Goal: Task Accomplishment & Management: Use online tool/utility

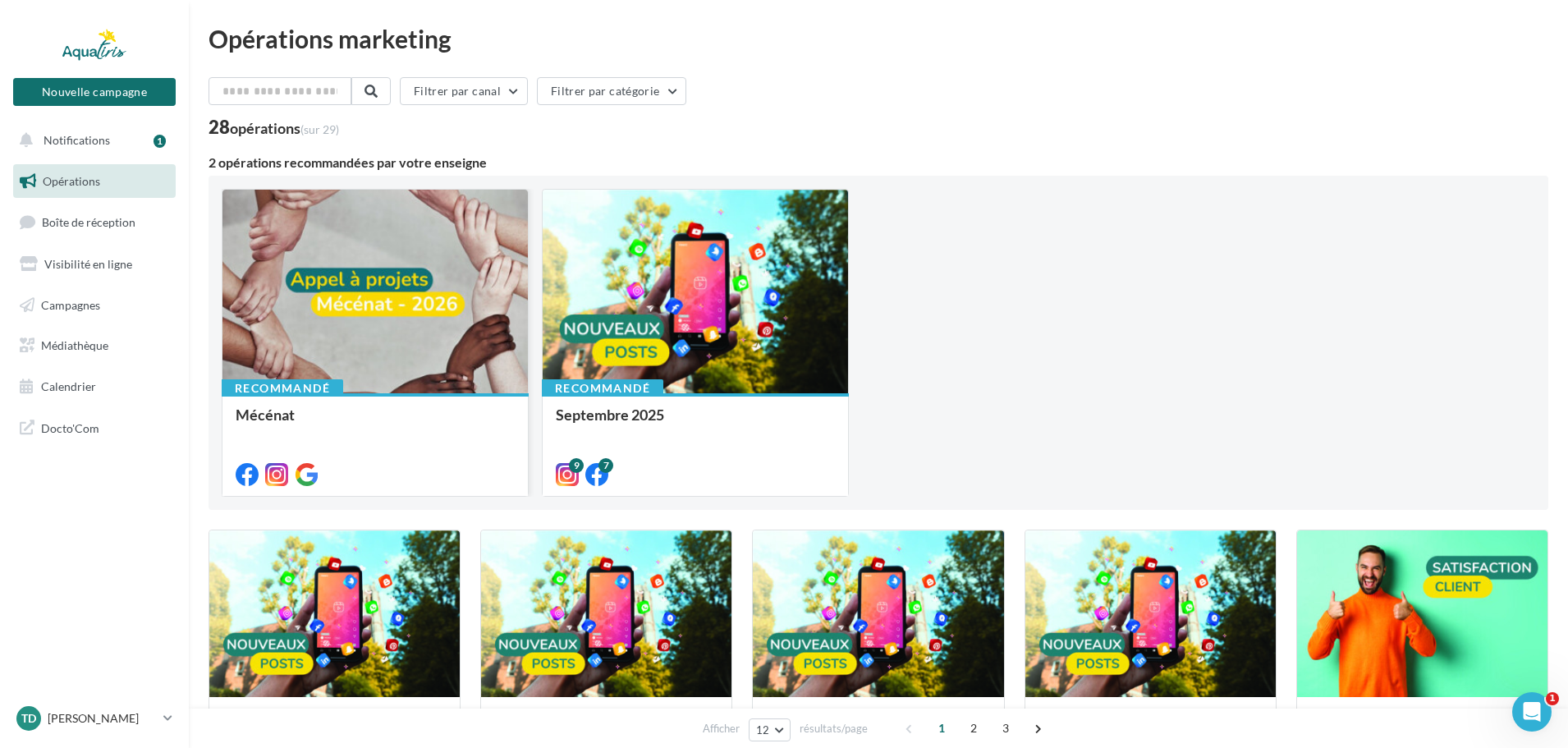
click at [409, 324] on div at bounding box center [375, 292] width 306 height 205
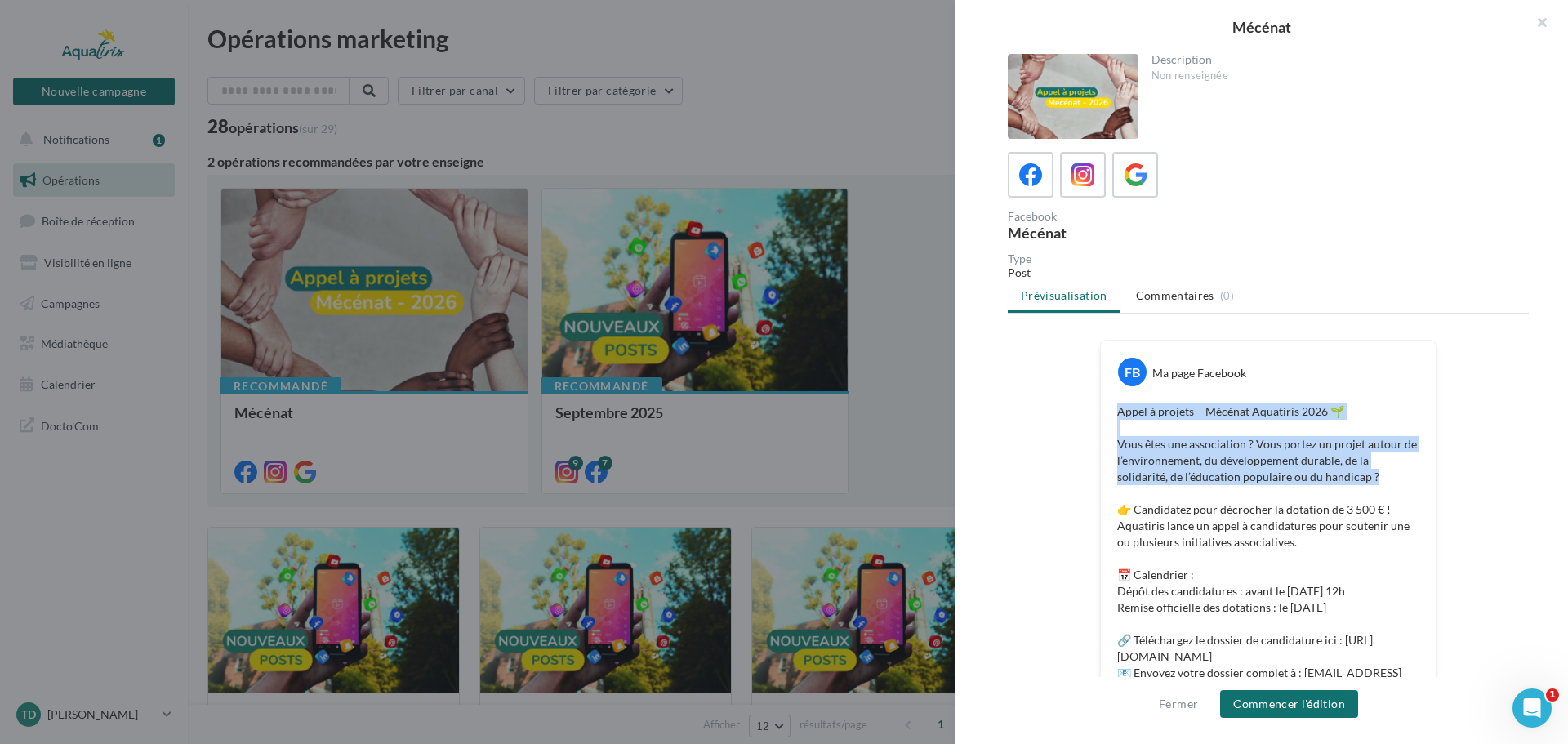
drag, startPoint x: 1379, startPoint y: 383, endPoint x: 1401, endPoint y: 480, distance: 99.5
click at [1401, 480] on div "FB Ma page Facebook Appel à projets – Mécénat Aquatiris 2026 🌱 Vous êtes une as…" at bounding box center [1268, 579] width 335 height 476
click at [1401, 480] on p "Appel à projets – Mécénat Aquatiris 2026 🌱 Vous êtes une association ? Vous por…" at bounding box center [1268, 599] width 302 height 392
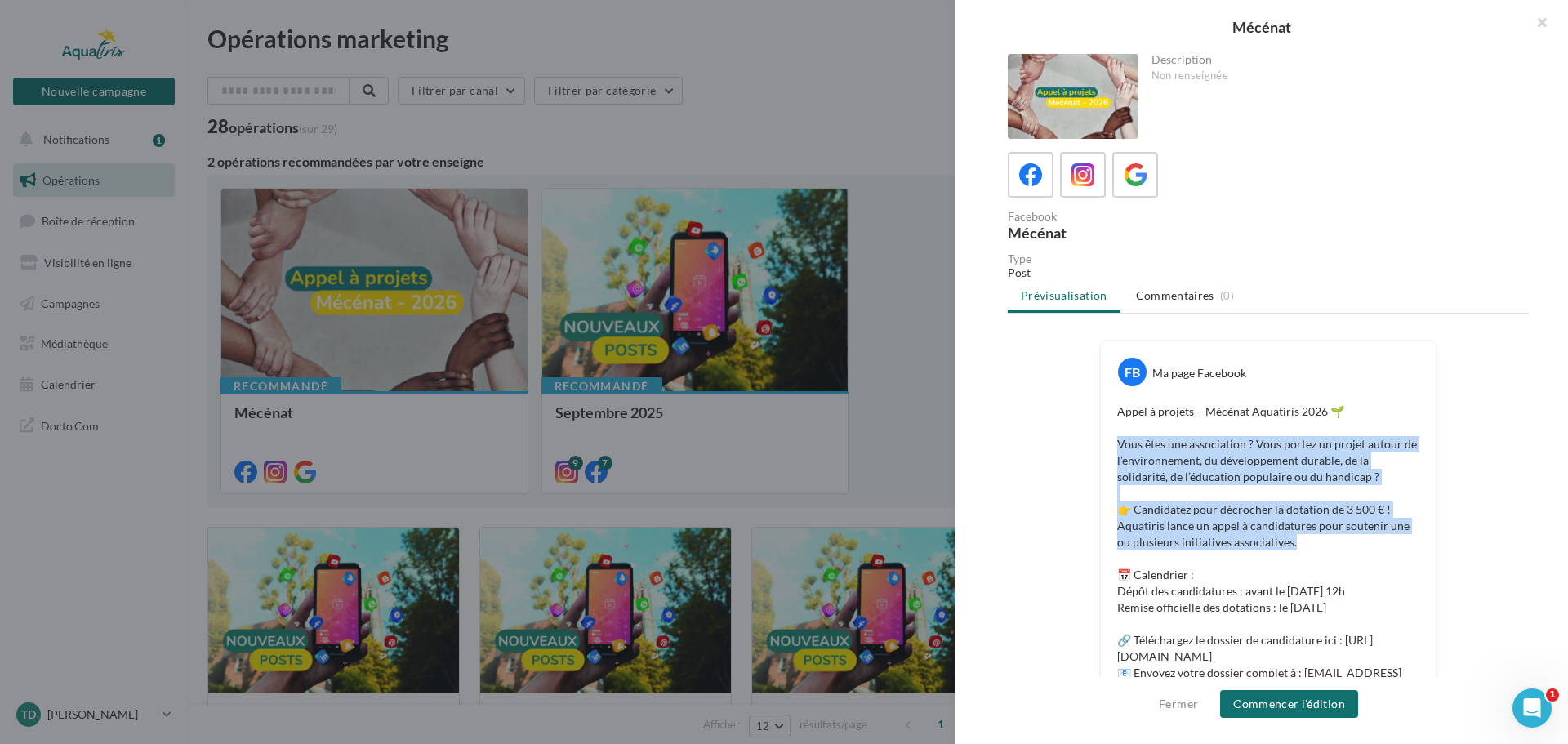
drag, startPoint x: 1401, startPoint y: 480, endPoint x: 1380, endPoint y: 537, distance: 60.7
click at [1380, 537] on p "Appel à projets – Mécénat Aquatiris 2026 🌱 Vous êtes une association ? Vous por…" at bounding box center [1268, 599] width 302 height 392
drag, startPoint x: 1380, startPoint y: 537, endPoint x: 1412, endPoint y: 405, distance: 135.8
click at [1412, 405] on p "Appel à projets – Mécénat Aquatiris 2026 🌱 Vous êtes une association ? Vous por…" at bounding box center [1268, 599] width 302 height 392
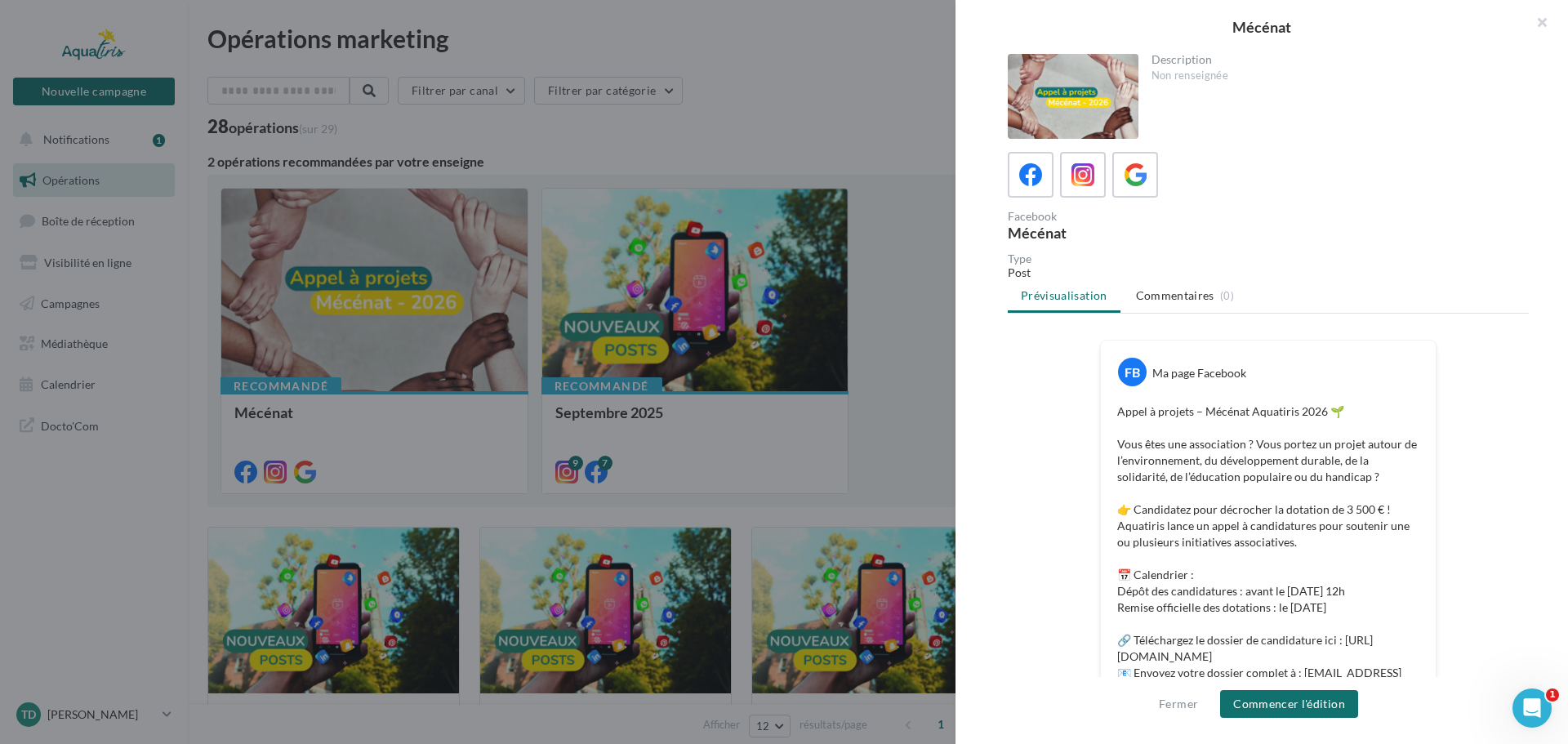
click at [1377, 555] on p "Appel à projets – Mécénat Aquatiris 2026 🌱 Vous êtes une association ? Vous por…" at bounding box center [1268, 599] width 302 height 392
click at [1084, 186] on icon at bounding box center [1084, 175] width 24 height 24
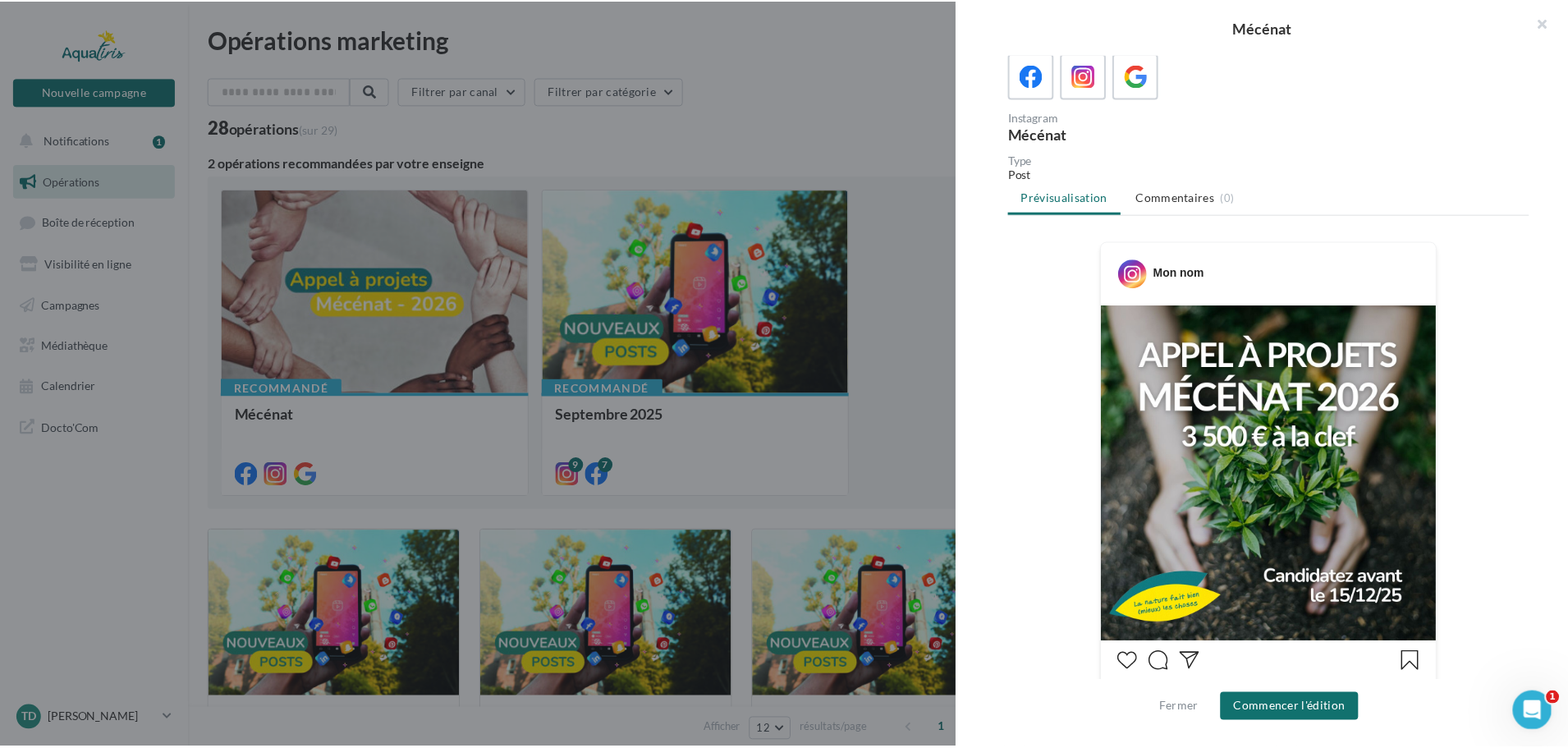
scroll to position [94, 0]
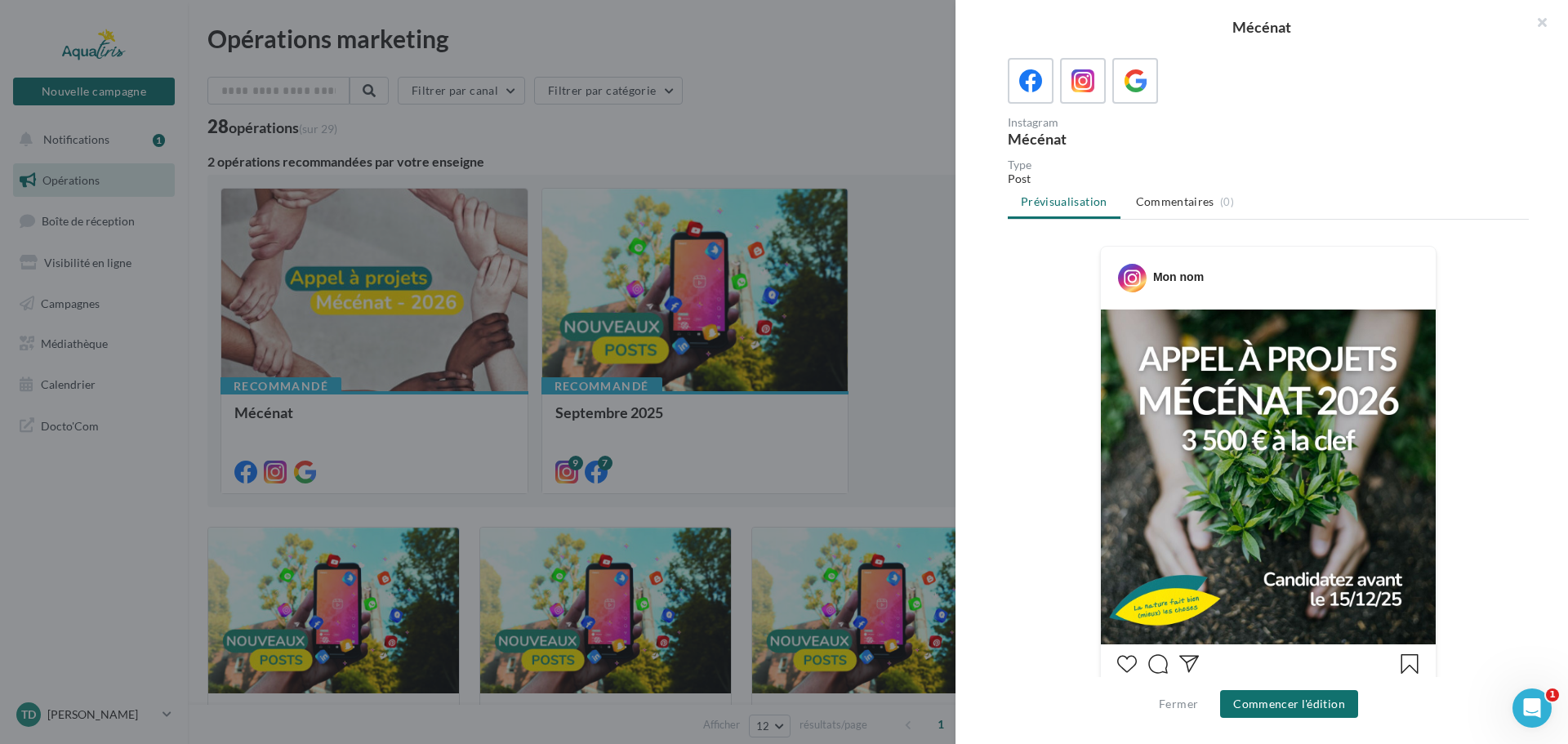
click at [1015, 284] on div "Mon nom 1 J’aime Mon nom Associations, à vos projets ! Aquatiris lance un appel…" at bounding box center [1268, 672] width 521 height 854
drag, startPoint x: 1546, startPoint y: 22, endPoint x: 1169, endPoint y: 232, distance: 431.5
click at [1546, 24] on button "button" at bounding box center [1535, 24] width 65 height 49
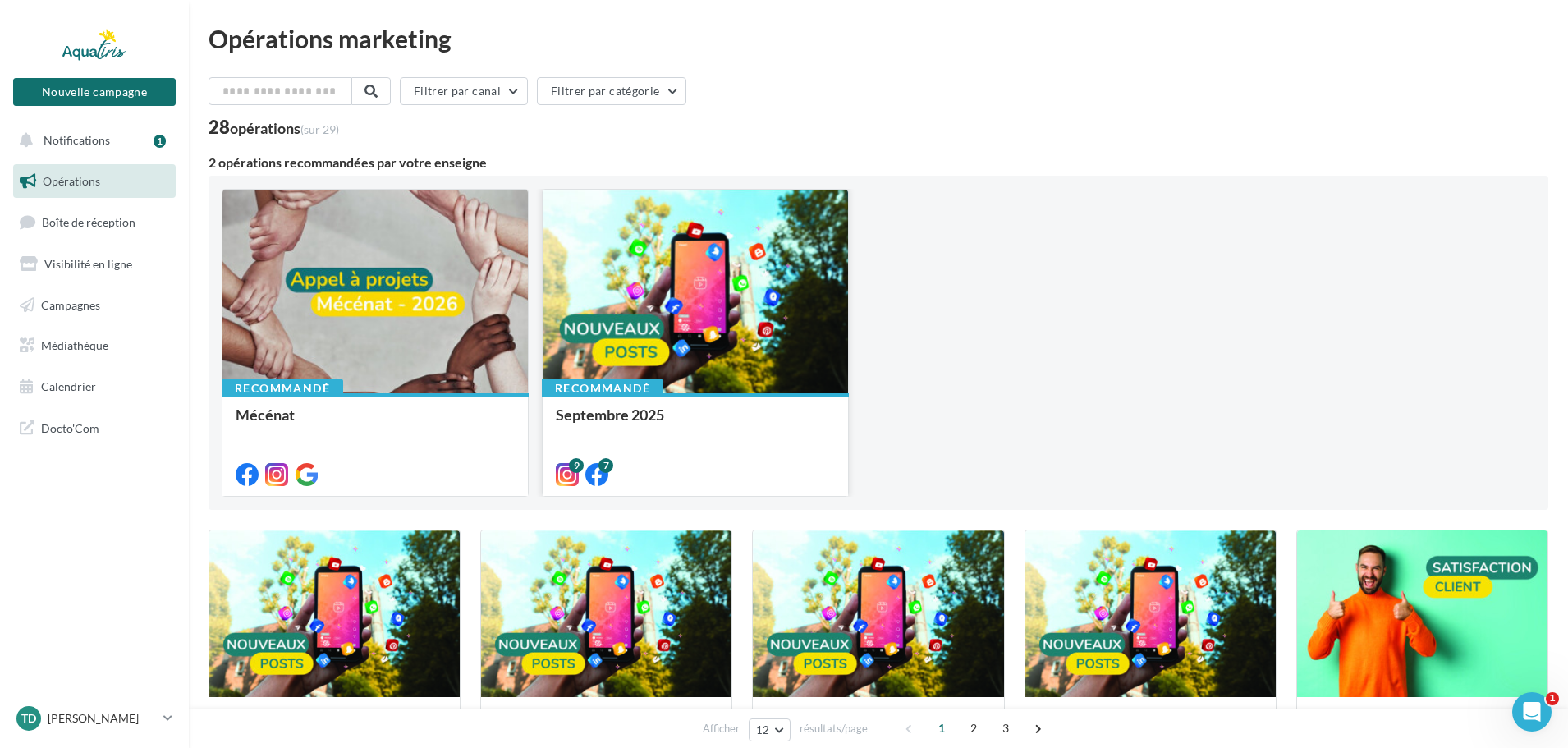
click at [744, 308] on div at bounding box center [695, 292] width 306 height 205
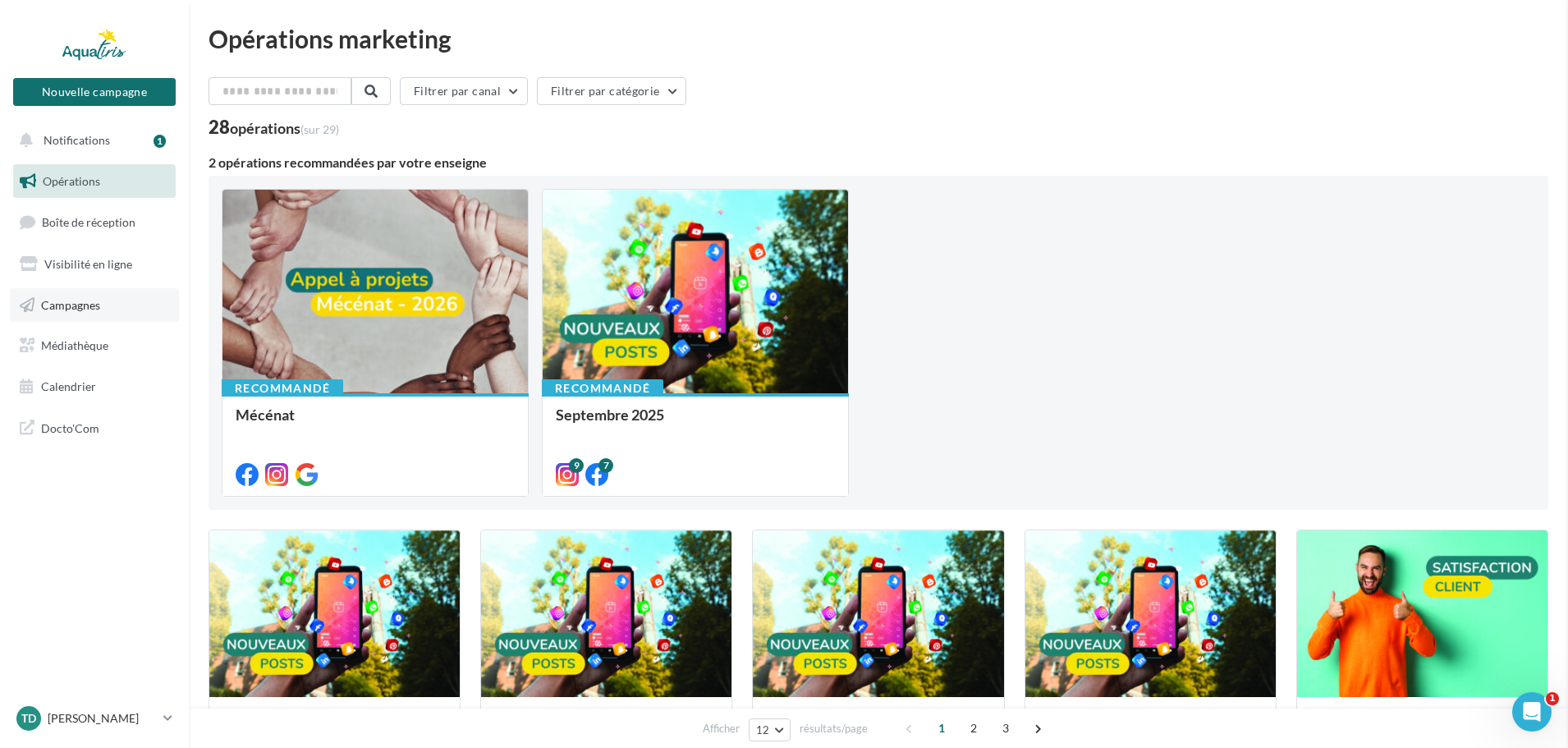
click at [78, 306] on span "Campagnes" at bounding box center [70, 304] width 59 height 14
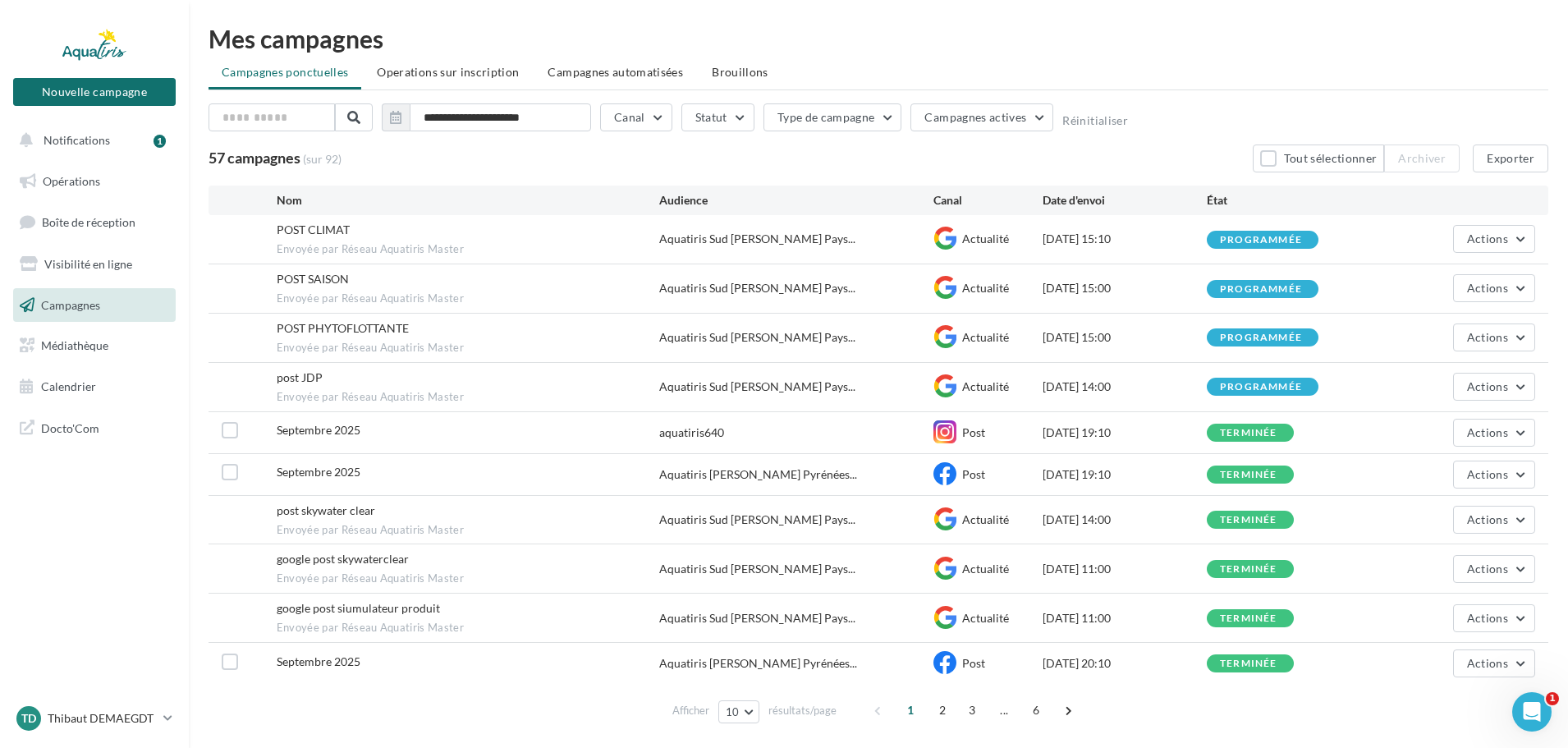
click at [296, 437] on div "Septembre 2025" at bounding box center [468, 432] width 383 height 20
drag, startPoint x: 295, startPoint y: 433, endPoint x: 278, endPoint y: 435, distance: 17.1
click at [292, 433] on span "Septembre 2025" at bounding box center [318, 429] width 84 height 14
click at [948, 433] on icon at bounding box center [944, 431] width 23 height 23
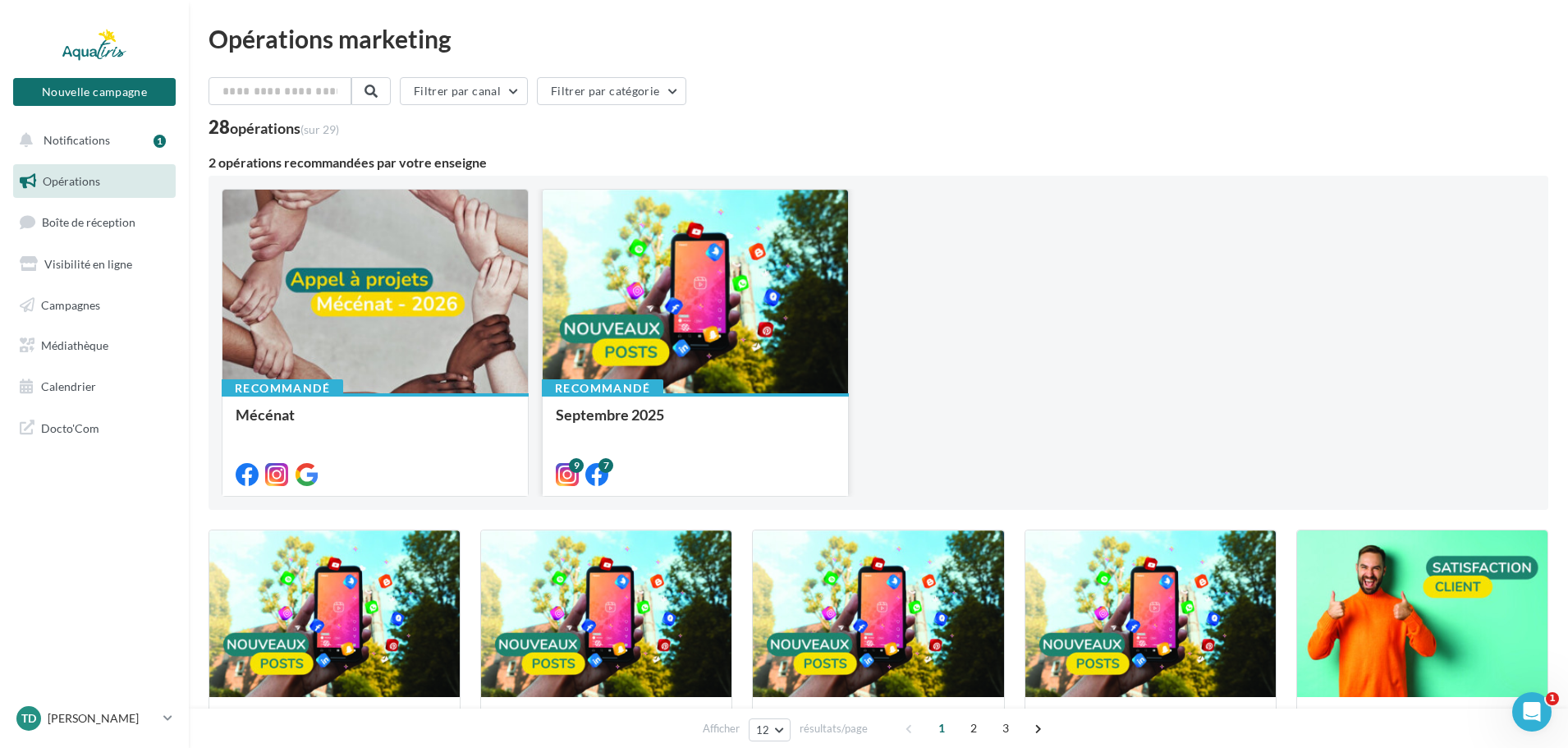
click at [716, 348] on div at bounding box center [695, 292] width 306 height 205
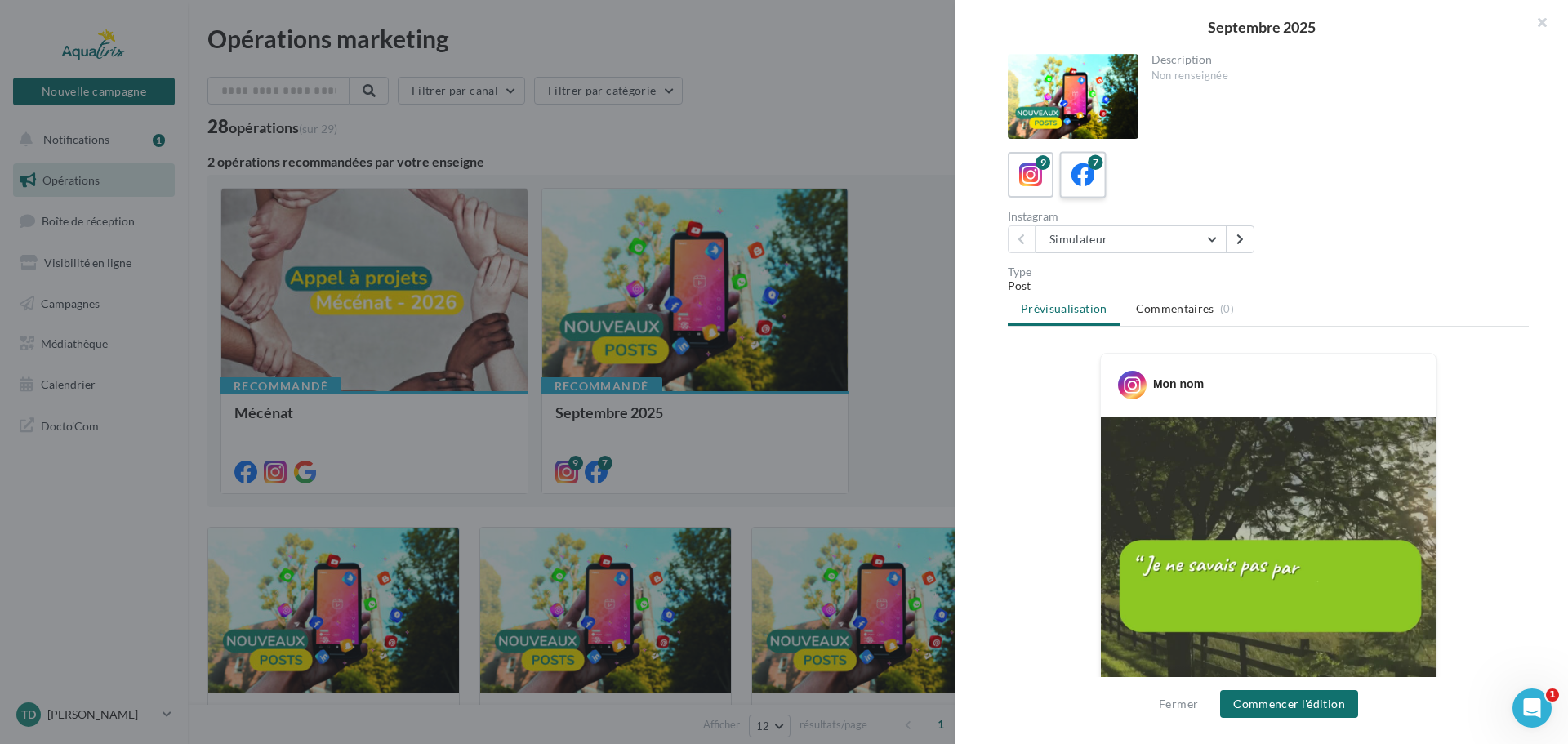
click at [1096, 187] on div "7" at bounding box center [1083, 175] width 30 height 30
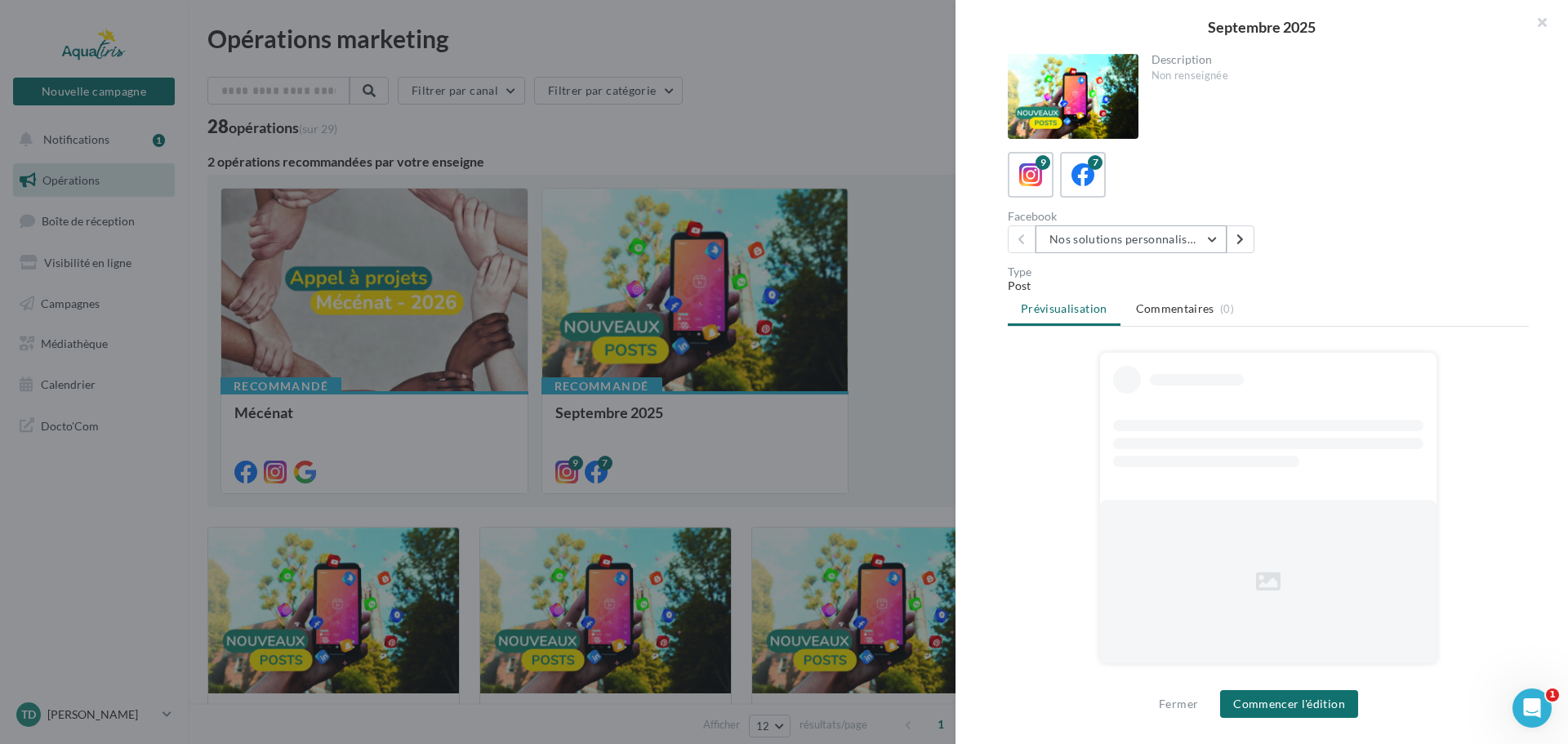
click at [1104, 244] on button "Nos solutions personnalisées" at bounding box center [1131, 239] width 191 height 28
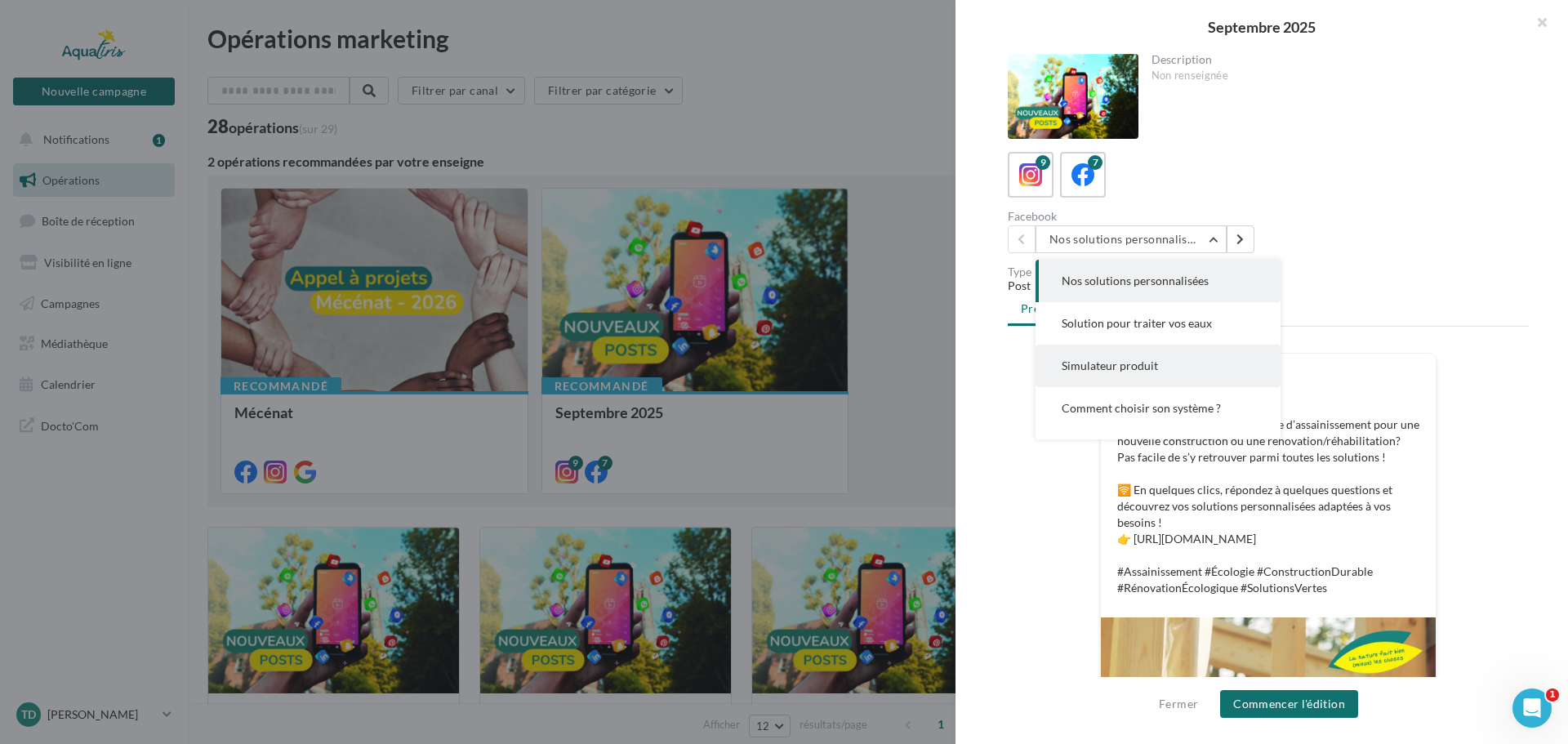
click at [1117, 369] on span "Simulateur produit" at bounding box center [1109, 365] width 97 height 14
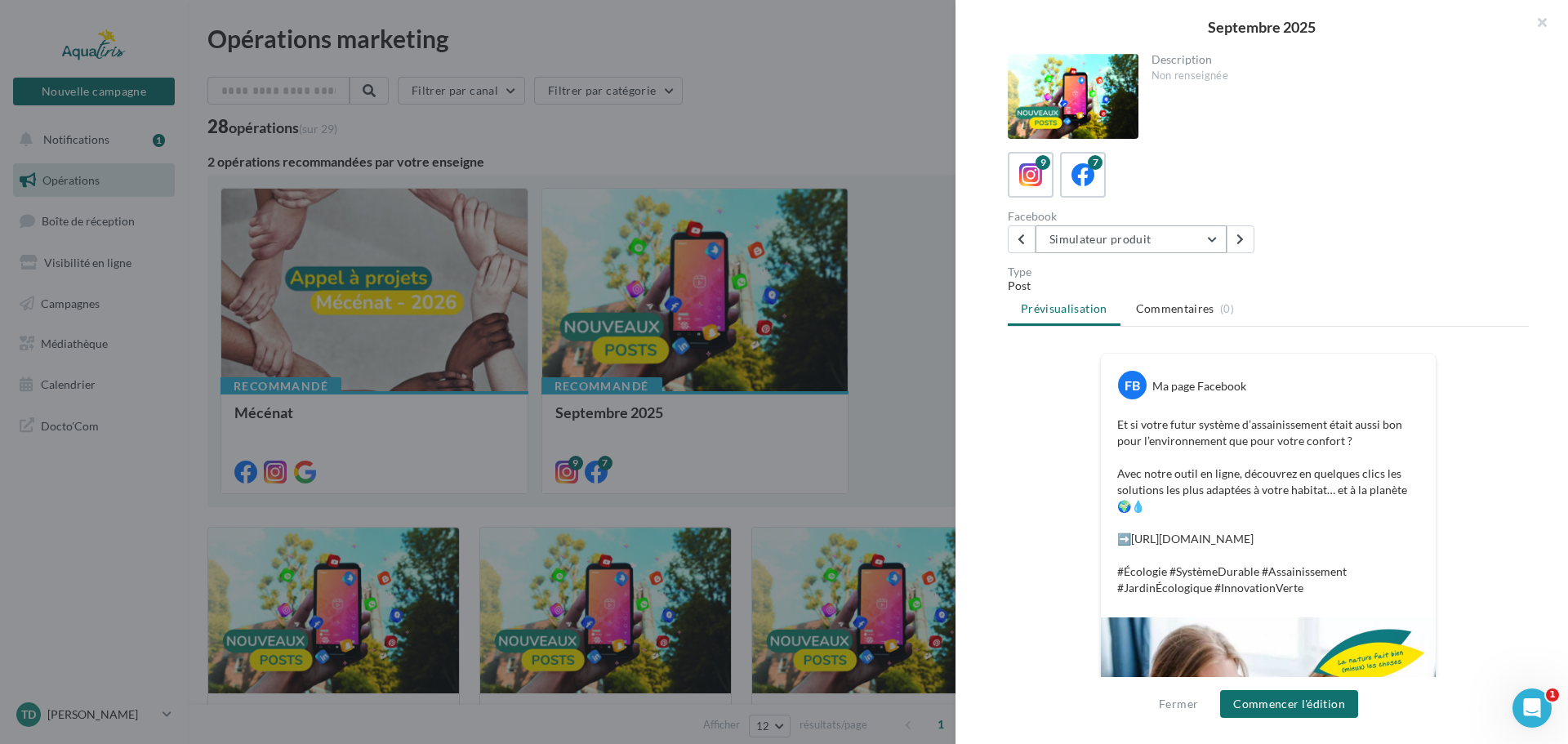
click at [1103, 231] on button "Simulateur produit" at bounding box center [1131, 239] width 191 height 28
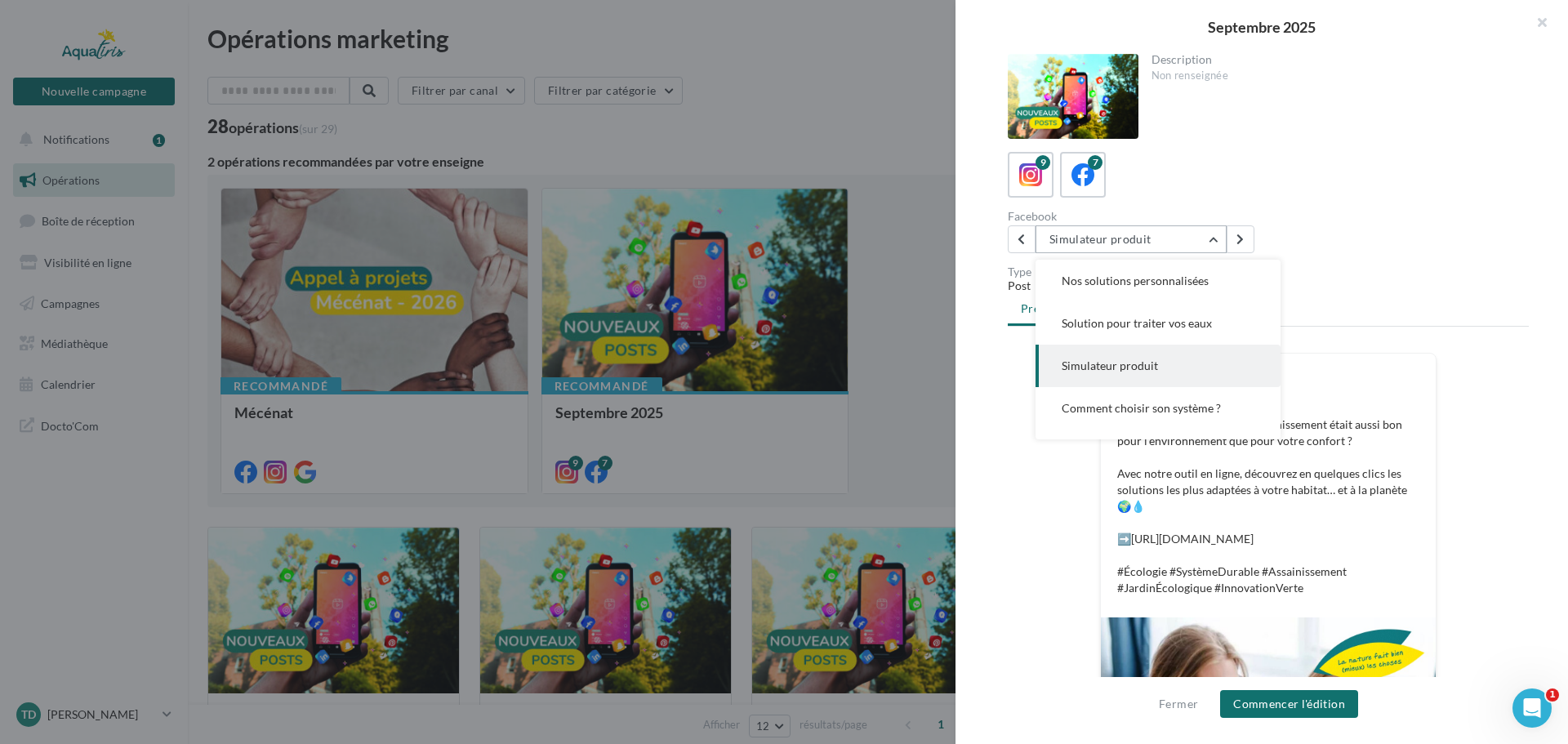
scroll to position [42, 0]
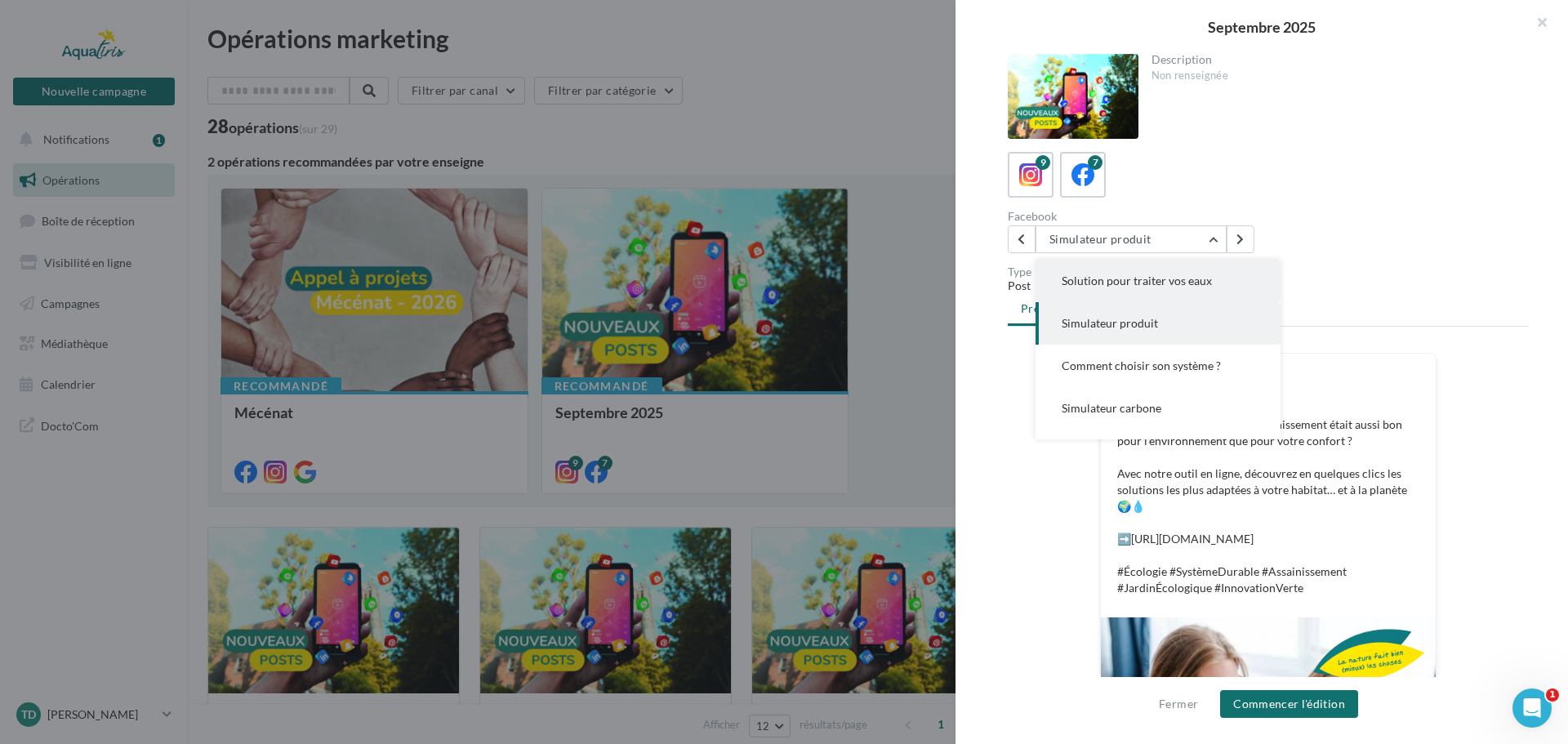
click at [1120, 287] on span "Solution pour traiter vos eaux" at bounding box center [1137, 280] width 151 height 14
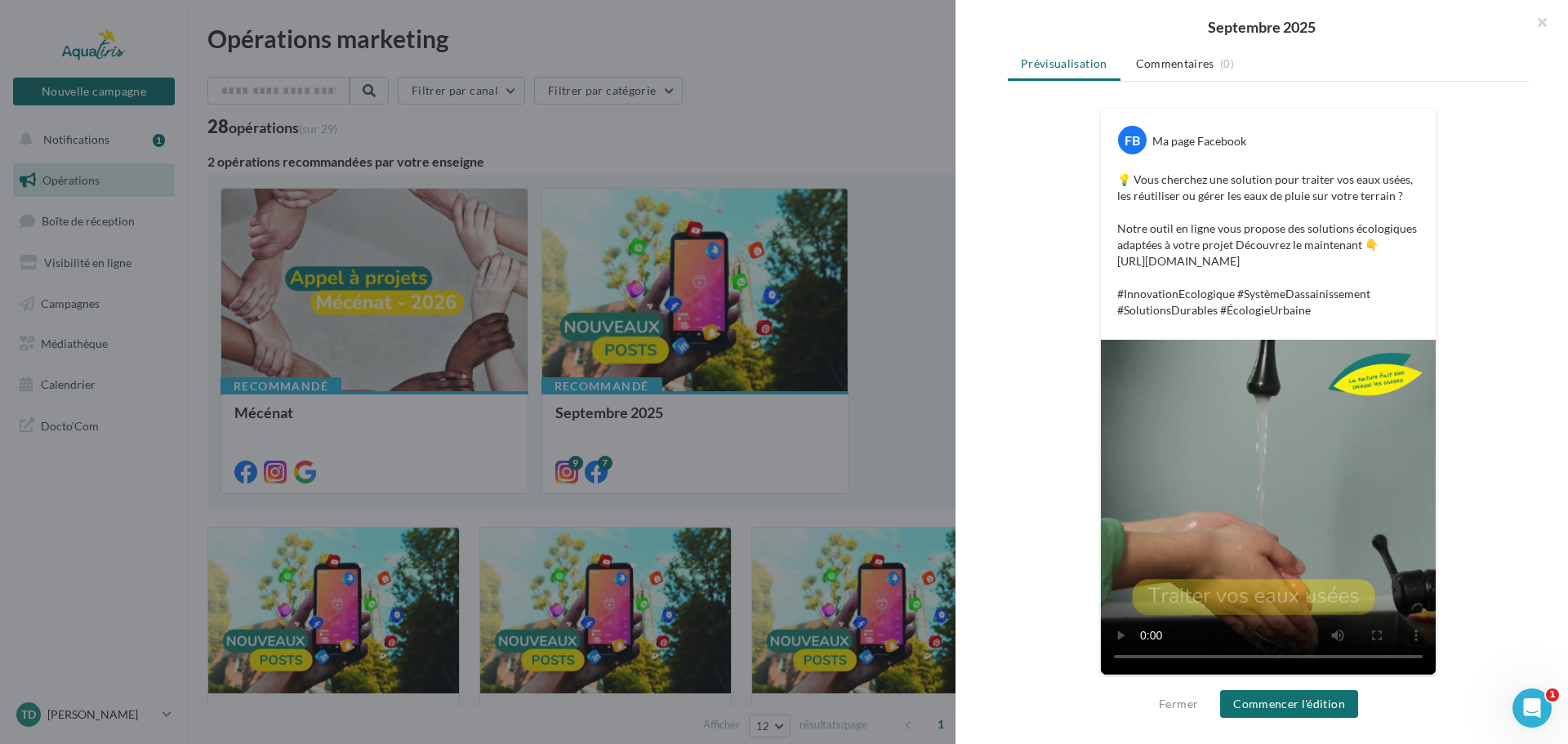
scroll to position [250, 0]
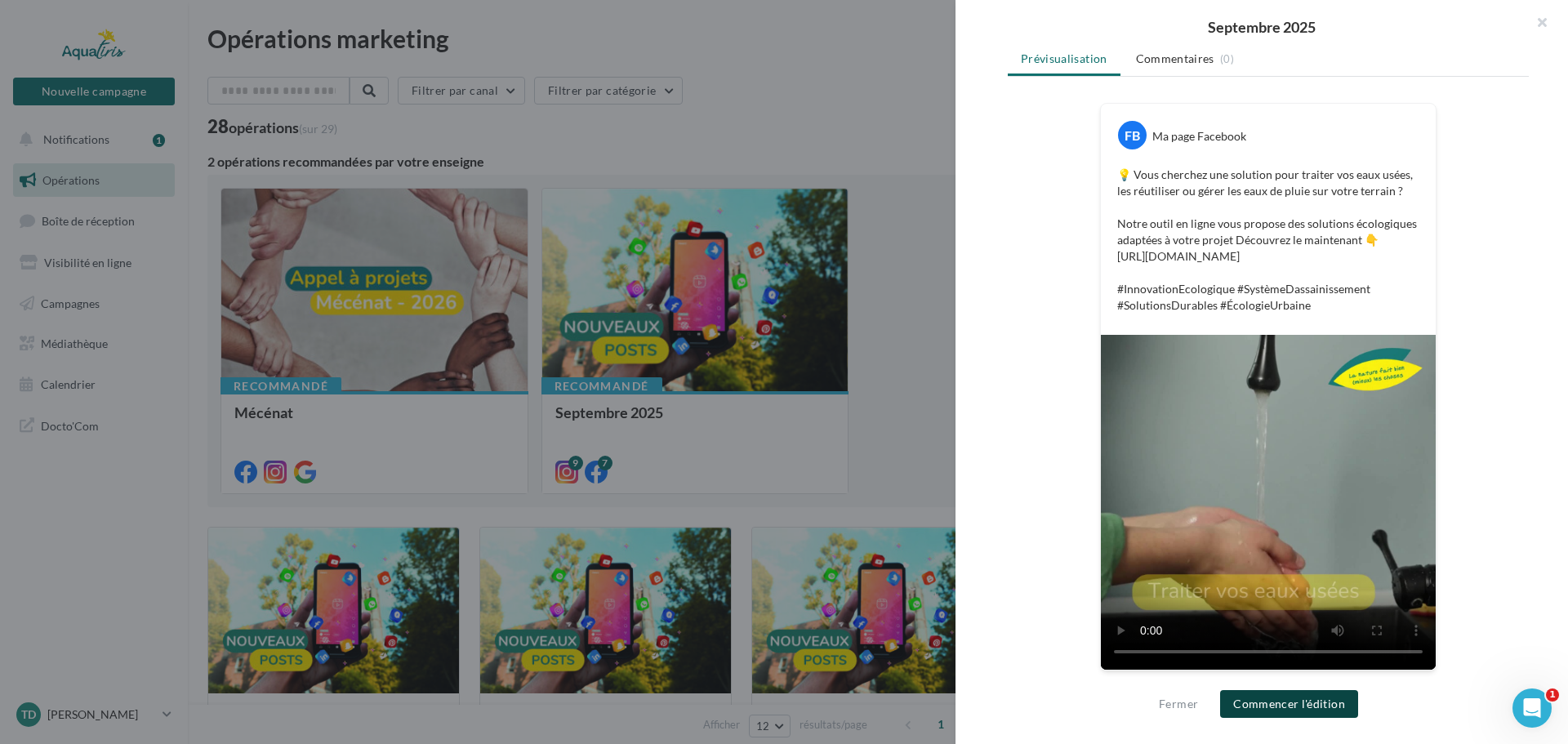
click at [1308, 695] on button "Commencer l'édition" at bounding box center [1290, 704] width 138 height 28
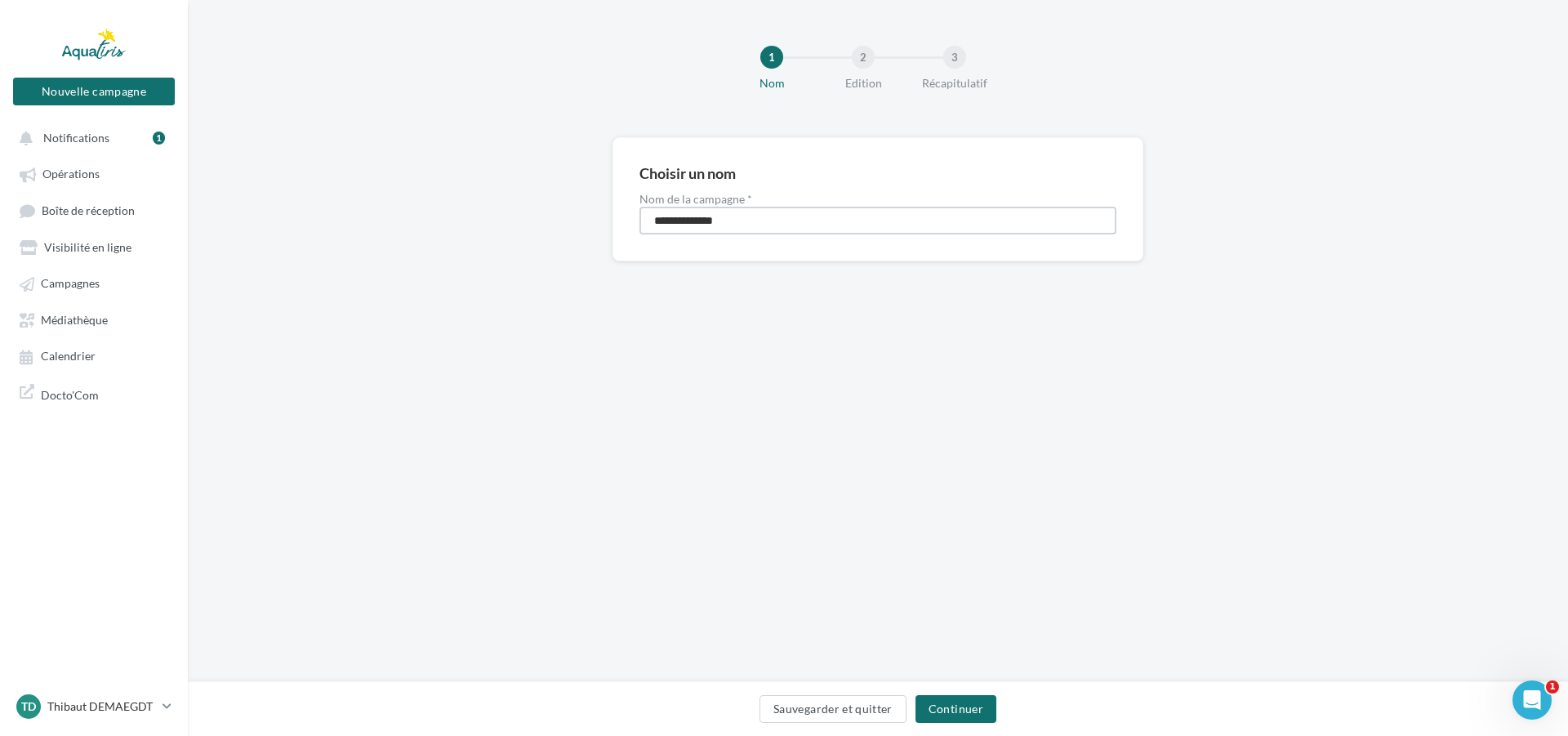
drag, startPoint x: 745, startPoint y: 216, endPoint x: 516, endPoint y: 219, distance: 229.0
click at [517, 217] on div "**********" at bounding box center [878, 225] width 1381 height 176
type input "**********"
drag, startPoint x: 974, startPoint y: 702, endPoint x: 980, endPoint y: 715, distance: 14.3
click at [974, 702] on button "Continuer" at bounding box center [956, 708] width 81 height 28
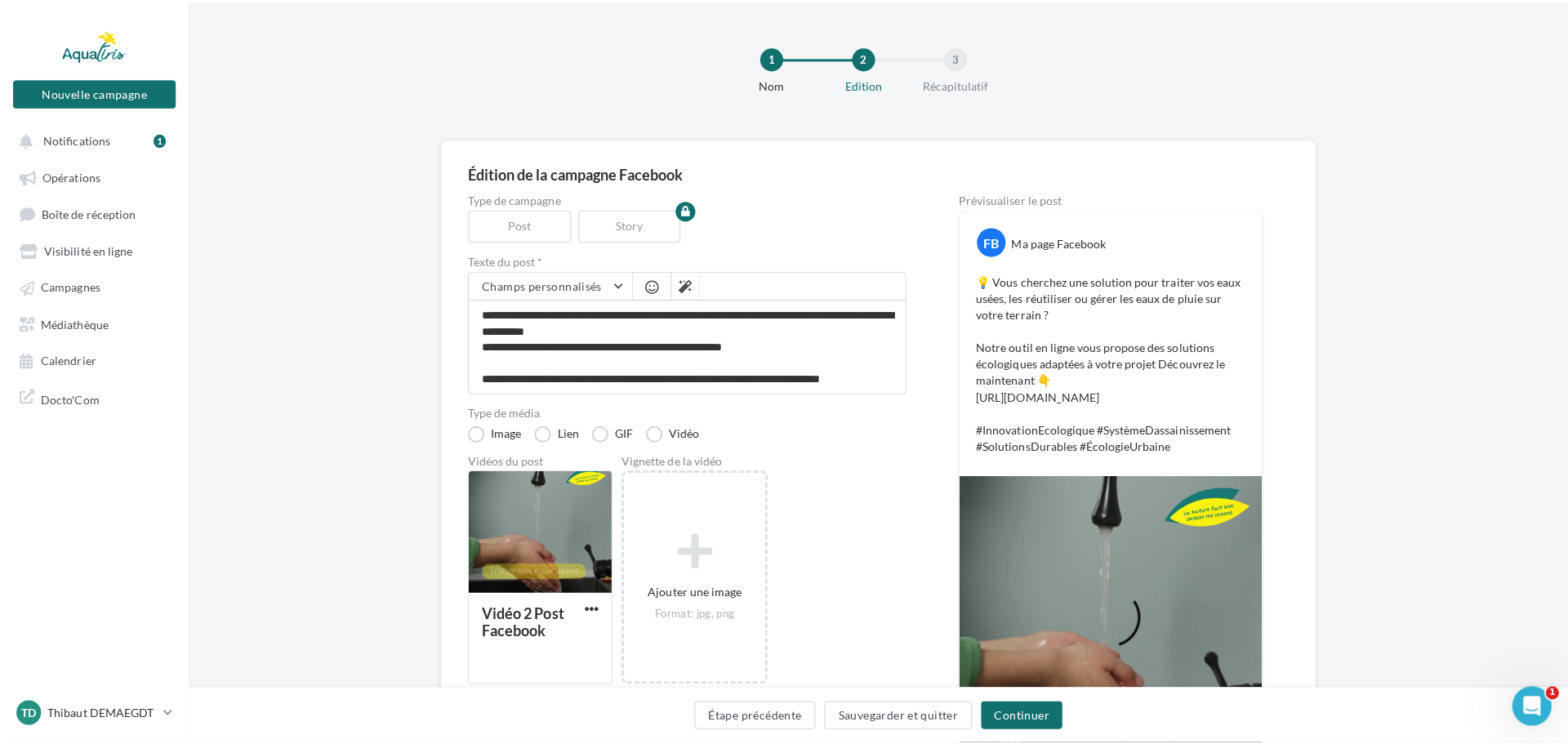
scroll to position [62, 0]
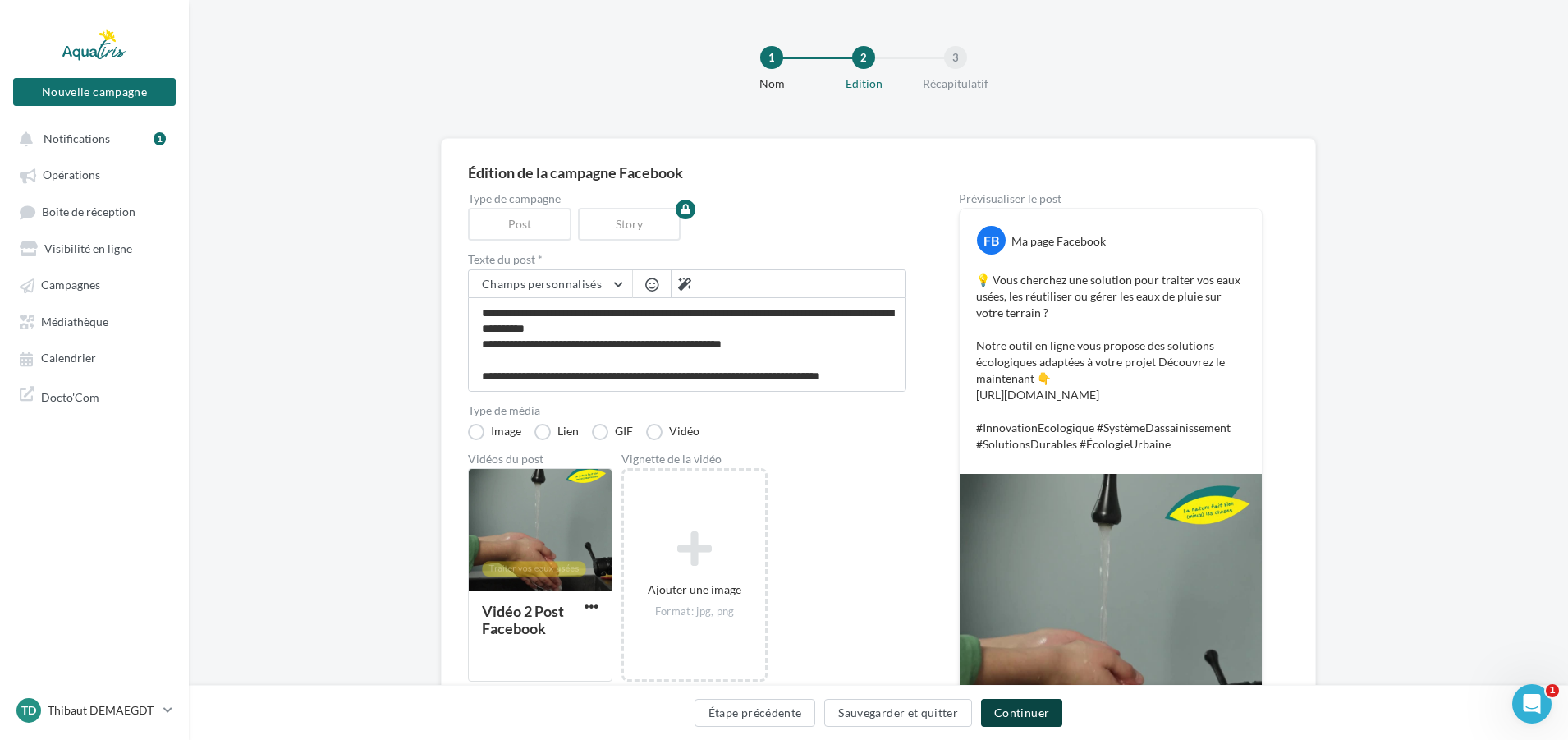
click at [1030, 711] on button "Continuer" at bounding box center [1022, 712] width 81 height 28
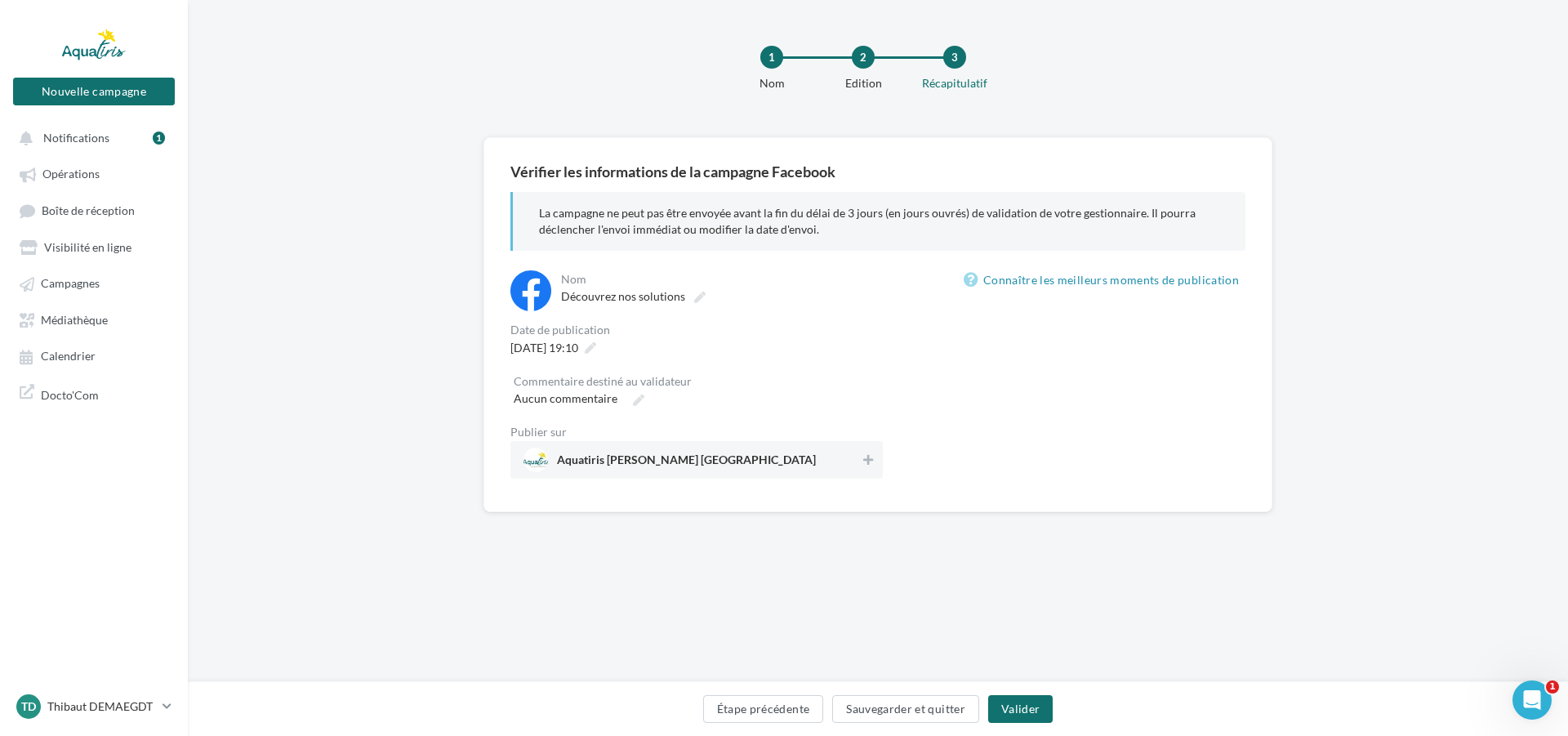
drag, startPoint x: 687, startPoint y: 462, endPoint x: 721, endPoint y: 494, distance: 46.7
click at [687, 464] on span "Aquatiris Landes Pyrénées Atlantiques" at bounding box center [687, 463] width 259 height 18
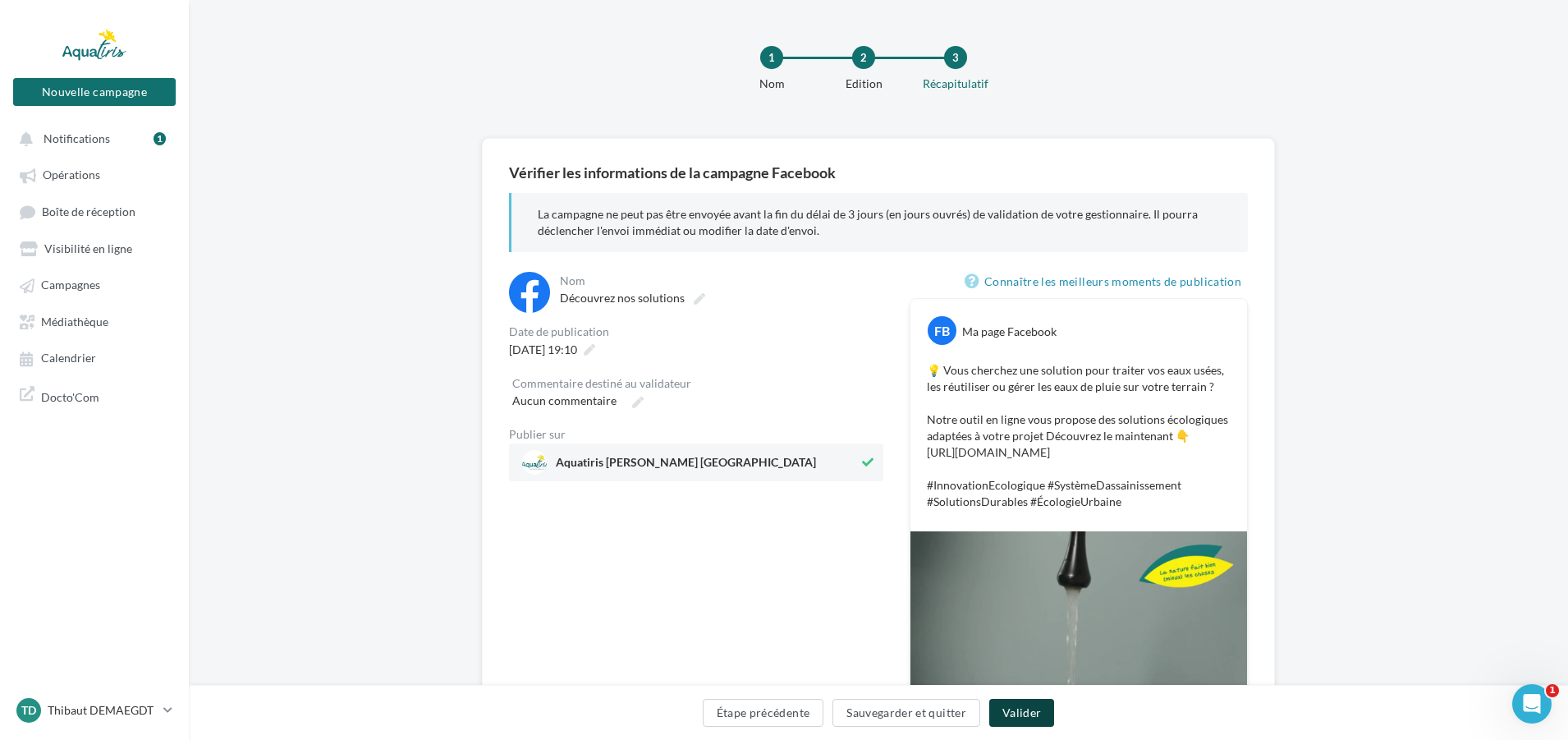
click at [1022, 713] on button "Valider" at bounding box center [1022, 712] width 65 height 28
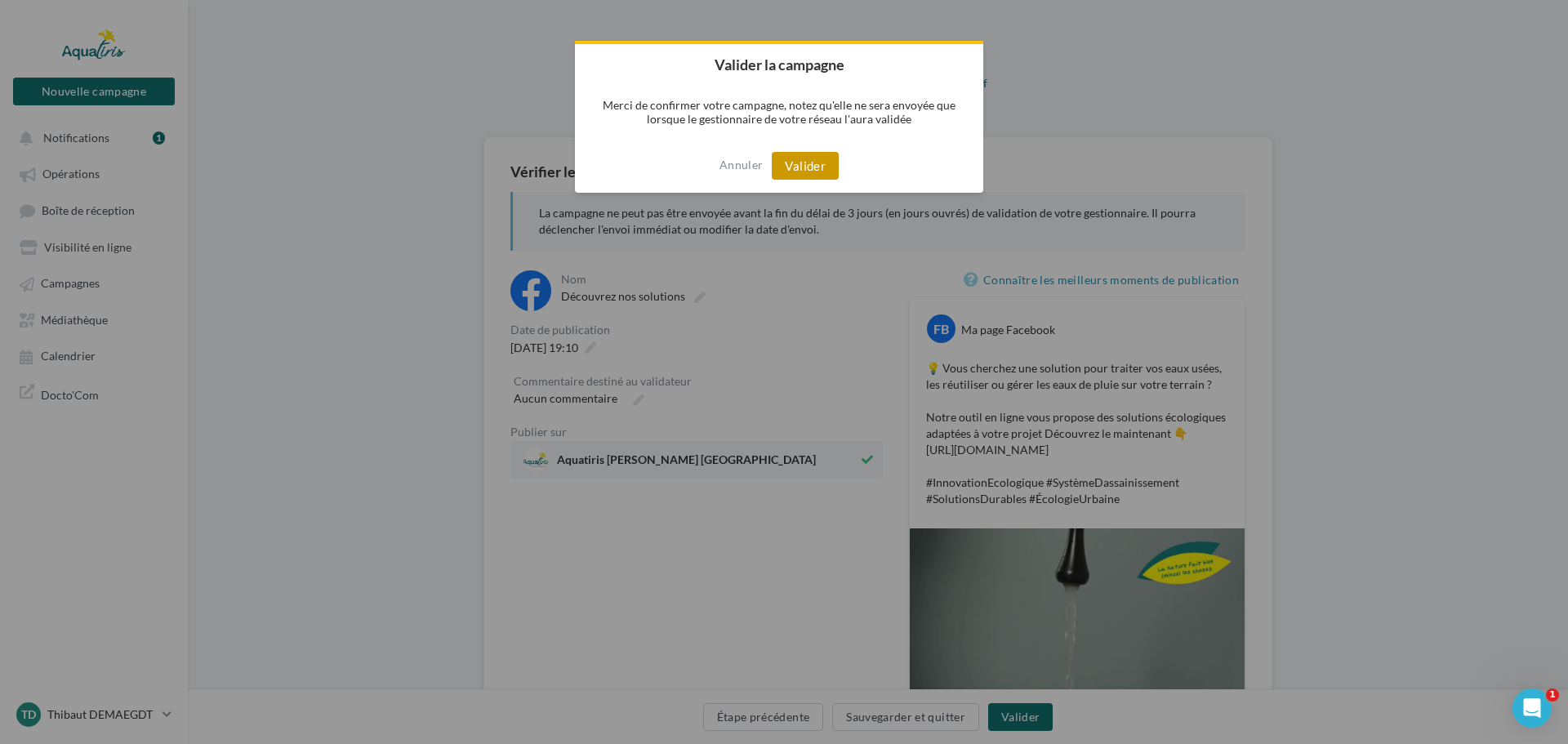
drag, startPoint x: 821, startPoint y: 163, endPoint x: 830, endPoint y: 173, distance: 13.5
click at [820, 163] on button "Valider" at bounding box center [805, 165] width 67 height 28
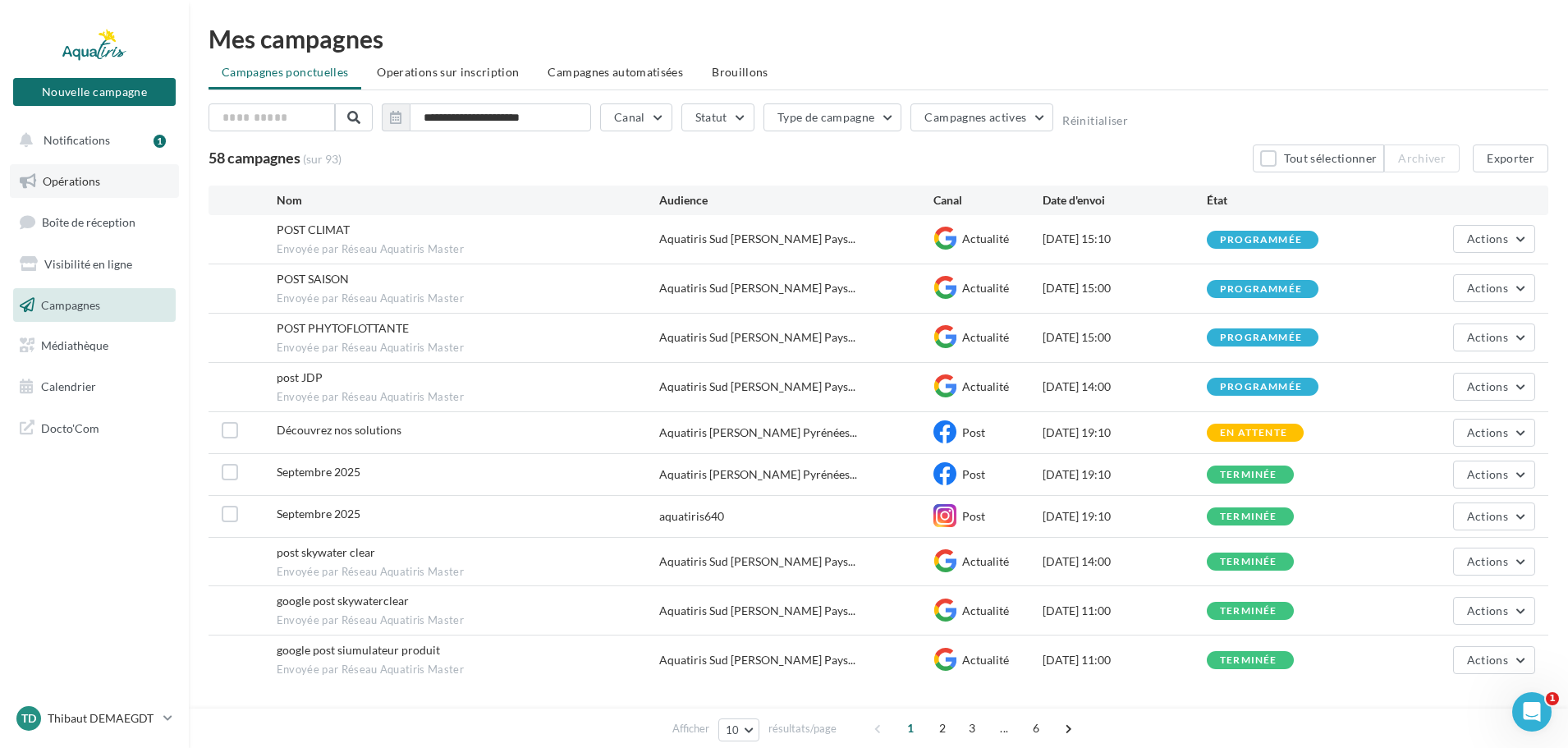
click at [92, 175] on span "Opérations" at bounding box center [71, 180] width 57 height 14
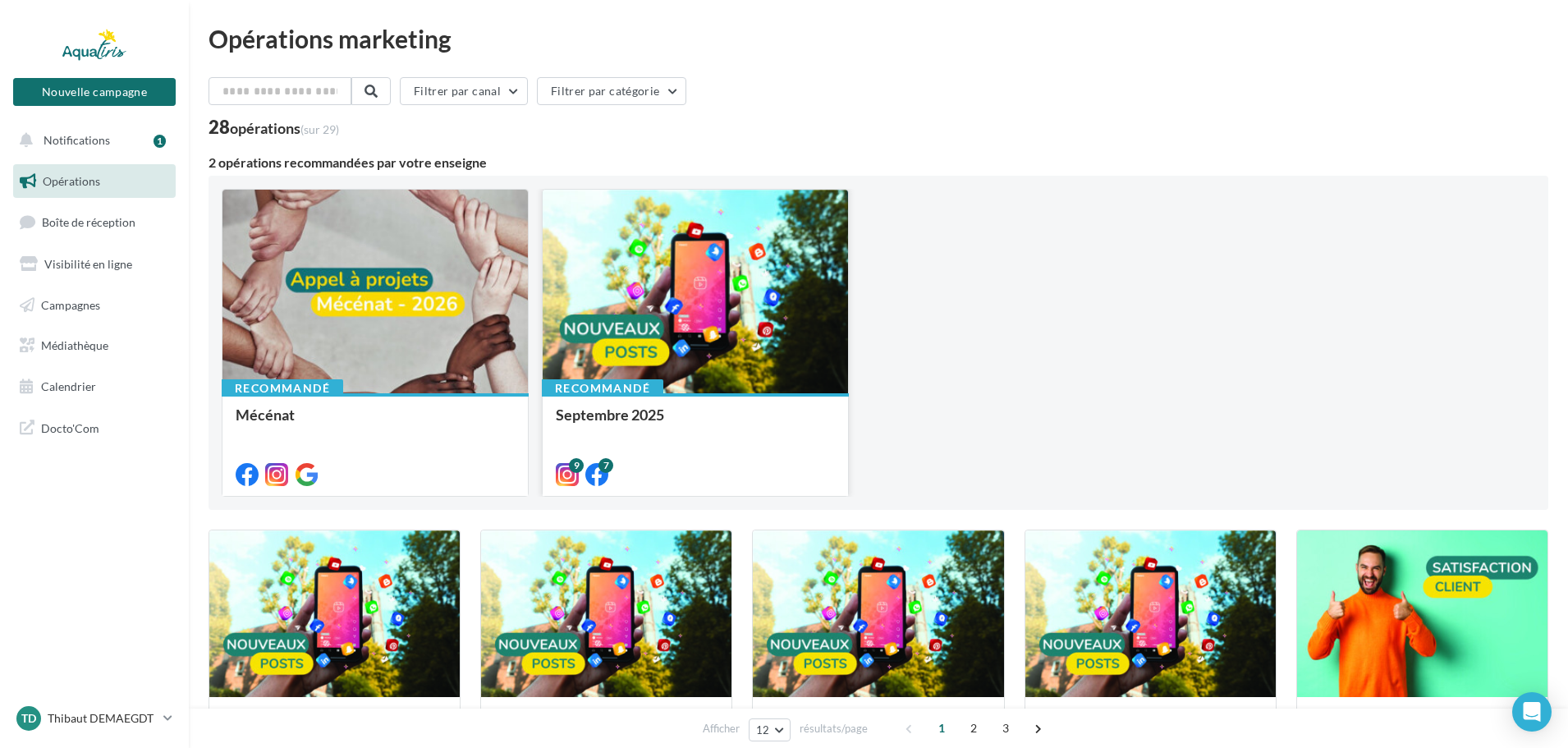
click at [656, 338] on div at bounding box center [695, 292] width 306 height 205
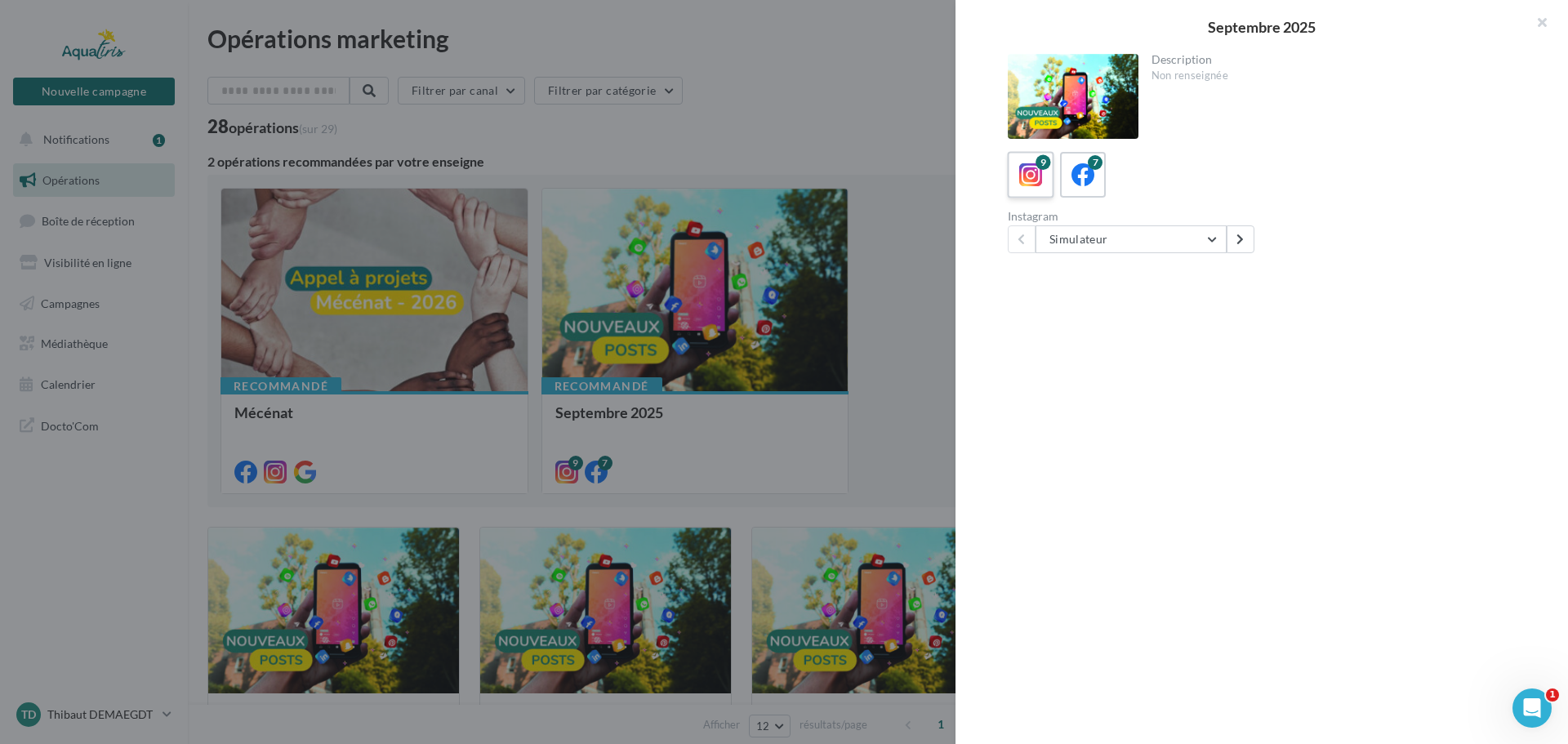
click at [1030, 173] on icon at bounding box center [1031, 175] width 24 height 24
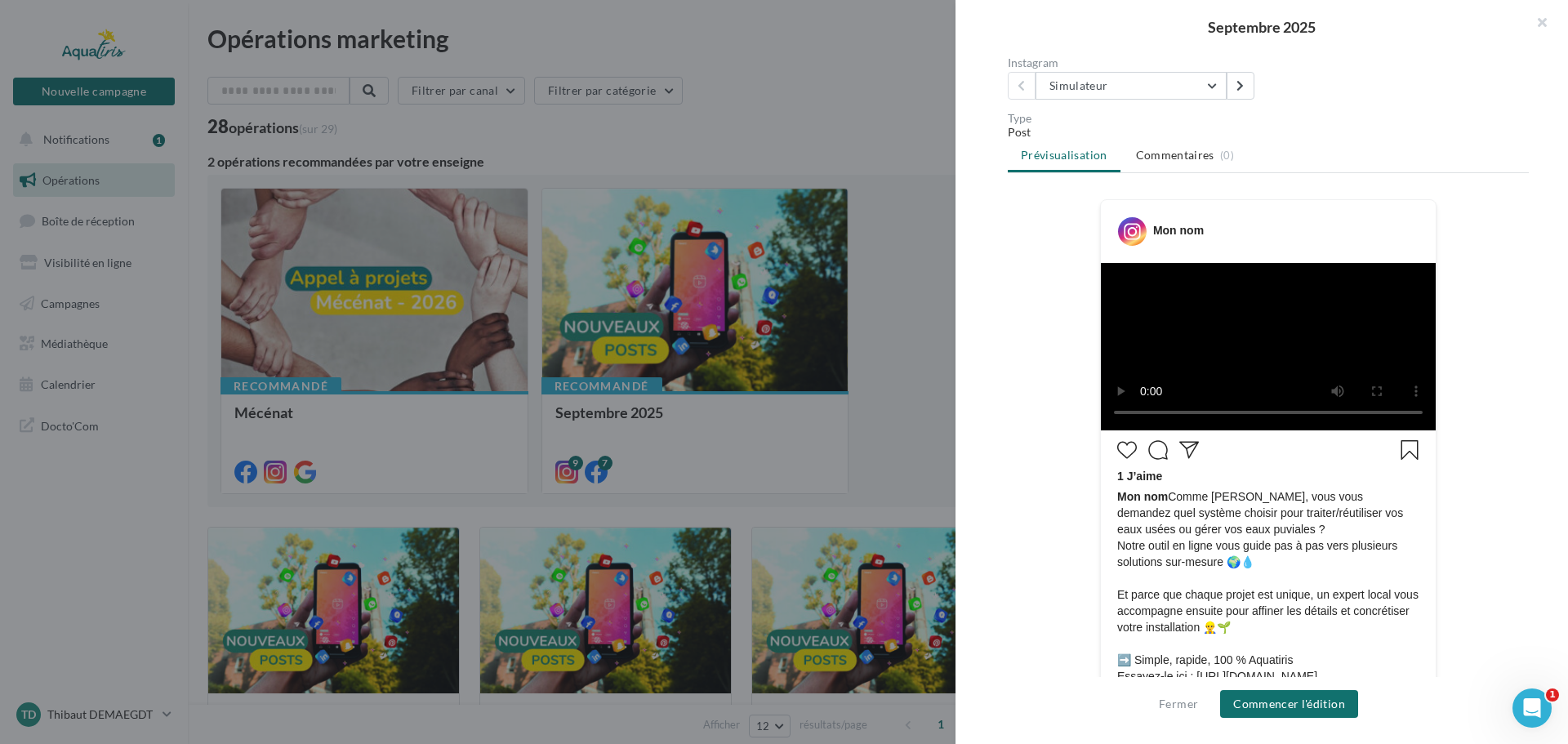
scroll to position [163, 0]
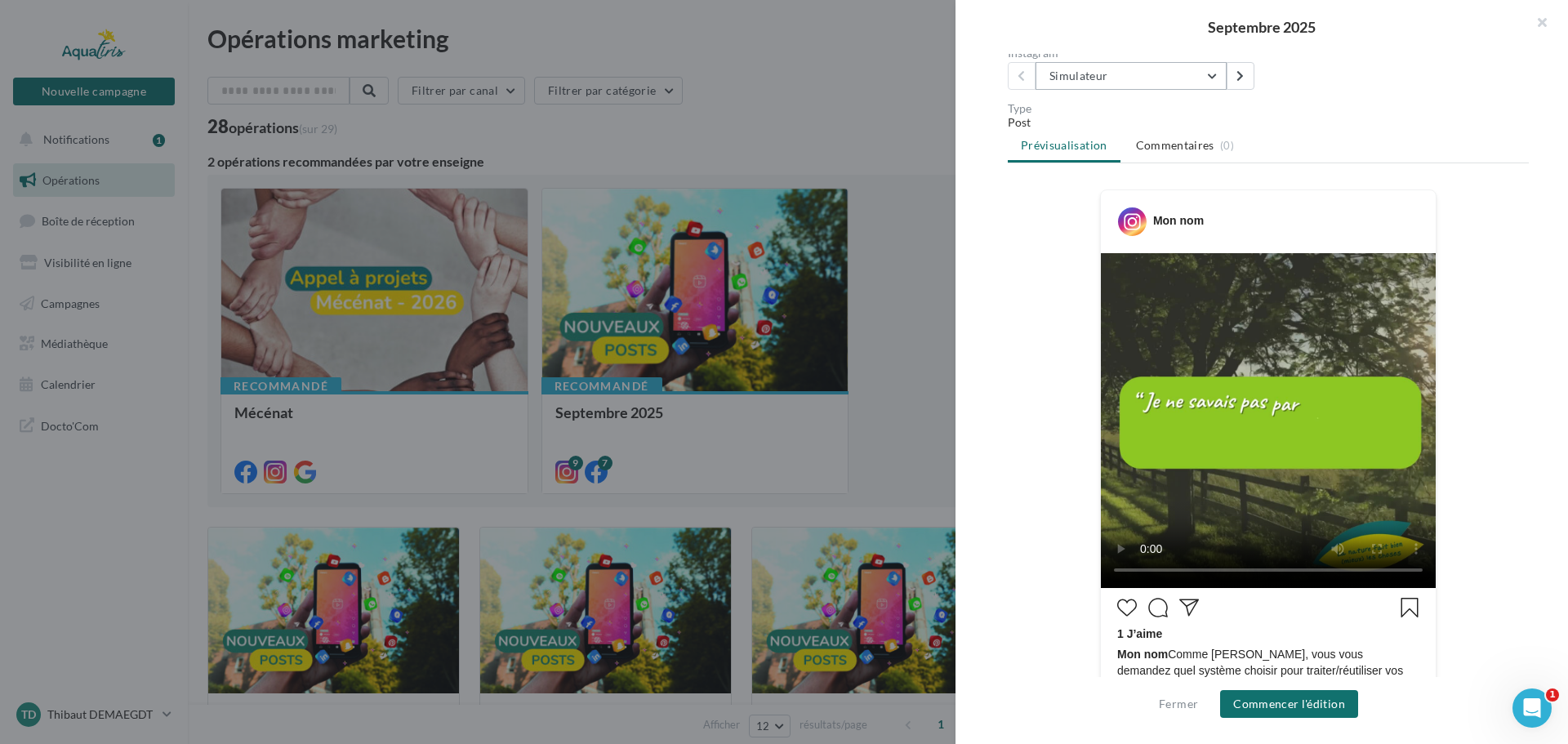
click at [1123, 83] on button "Simulateur" at bounding box center [1131, 76] width 191 height 28
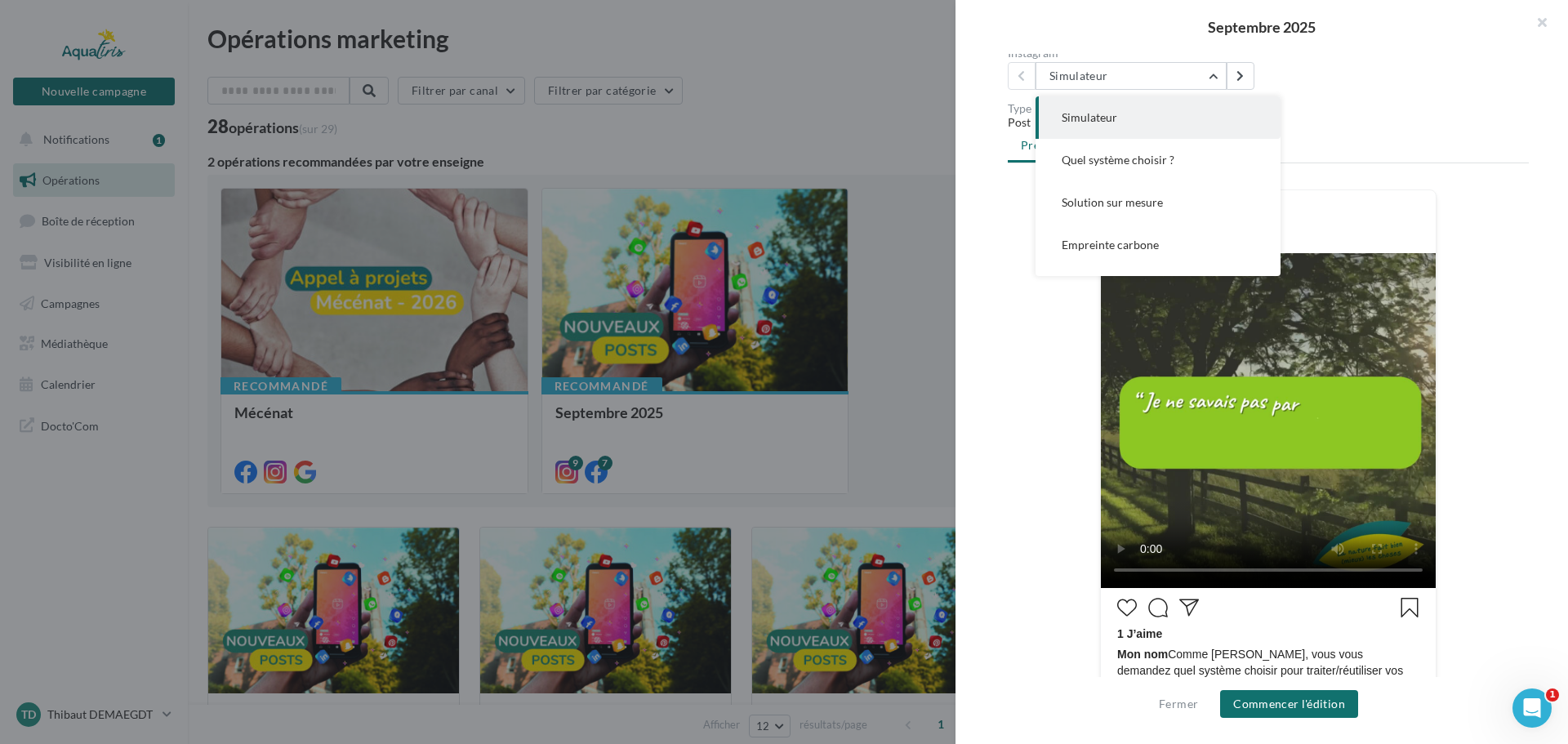
click at [1117, 128] on button "Simulateur" at bounding box center [1158, 118] width 245 height 42
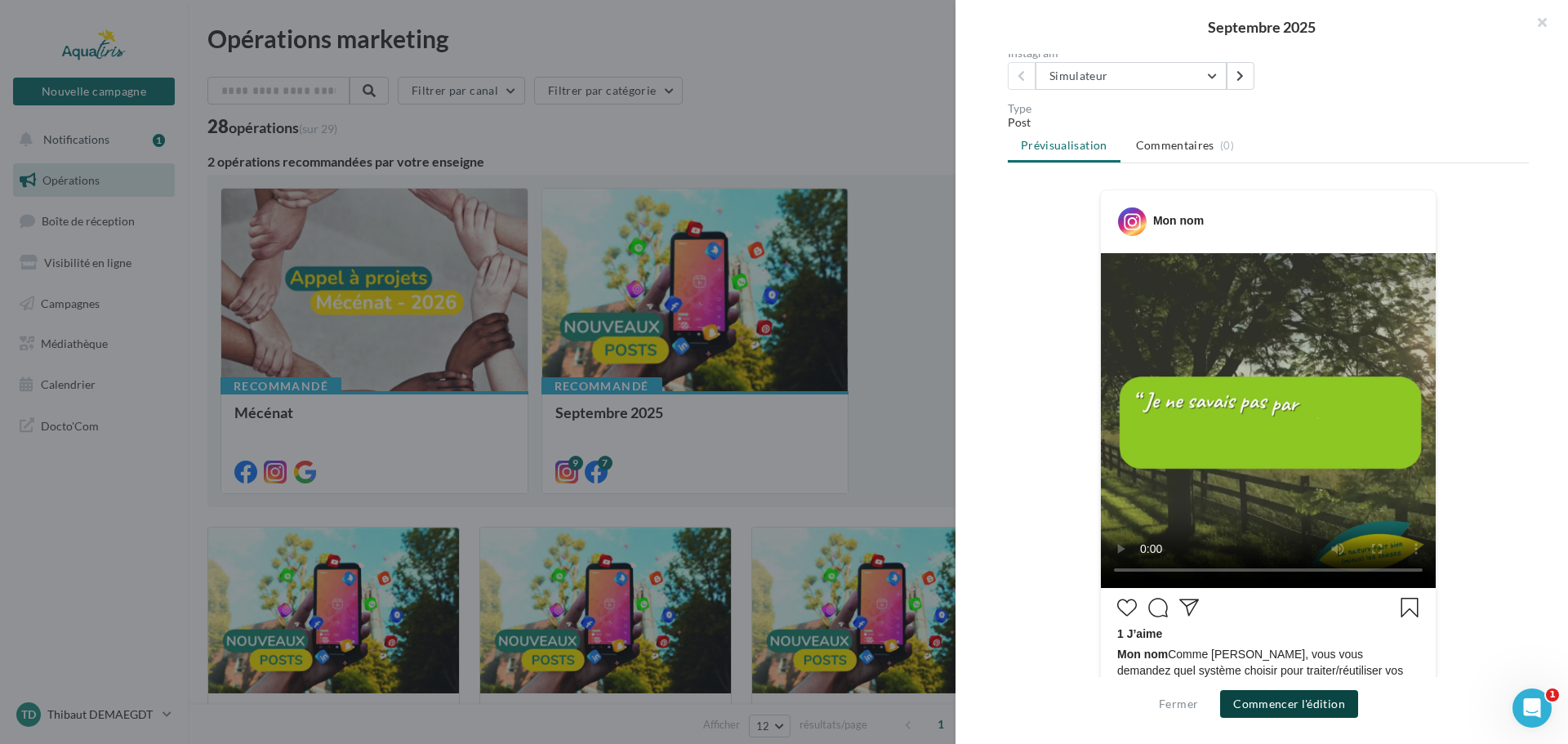
click at [1289, 709] on button "Commencer l'édition" at bounding box center [1290, 704] width 138 height 28
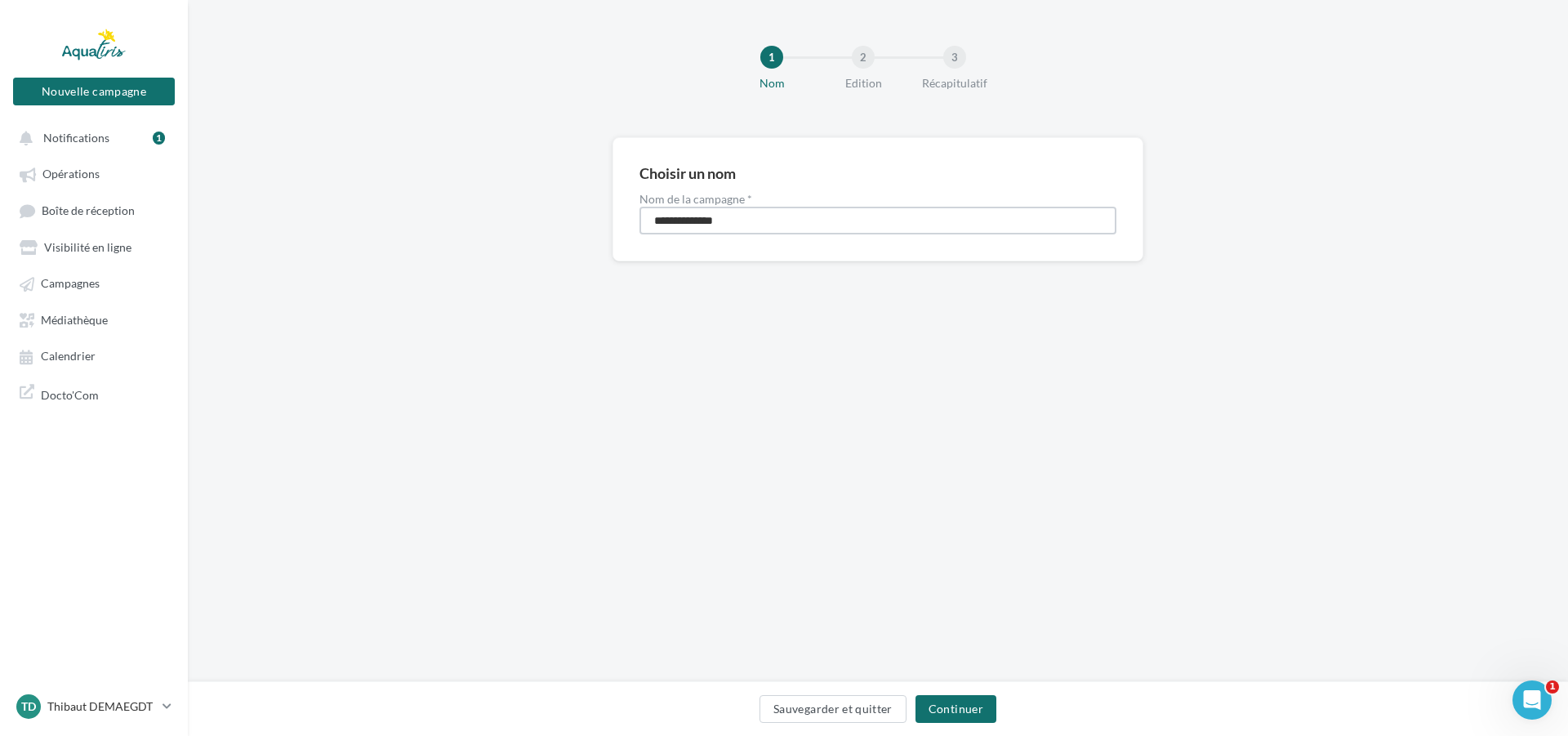
drag, startPoint x: 617, startPoint y: 225, endPoint x: 535, endPoint y: 235, distance: 82.6
click at [535, 234] on div "**********" at bounding box center [878, 225] width 1381 height 176
type input "**********"
click at [960, 715] on button "Continuer" at bounding box center [956, 708] width 81 height 28
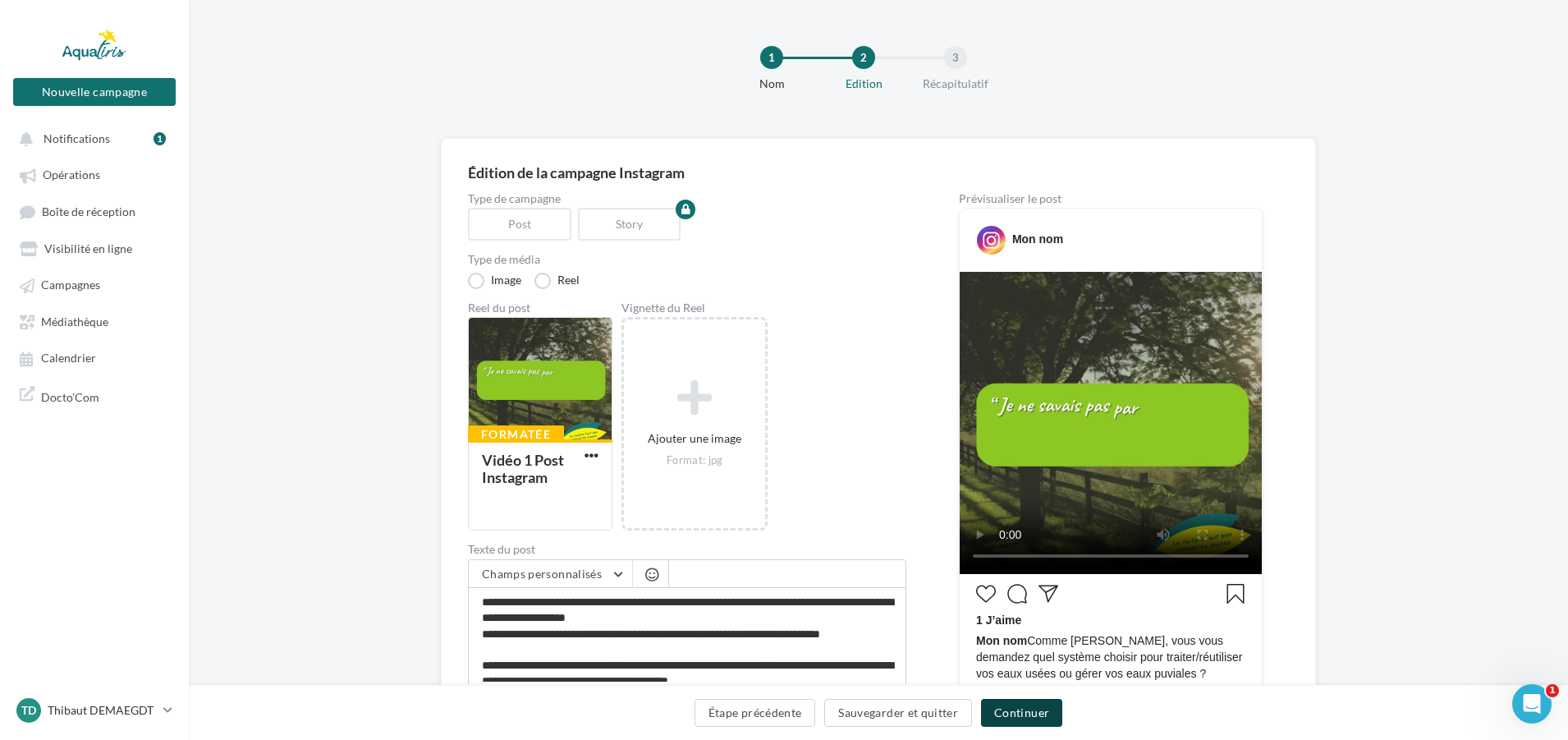
click at [1018, 710] on button "Continuer" at bounding box center [1022, 712] width 81 height 28
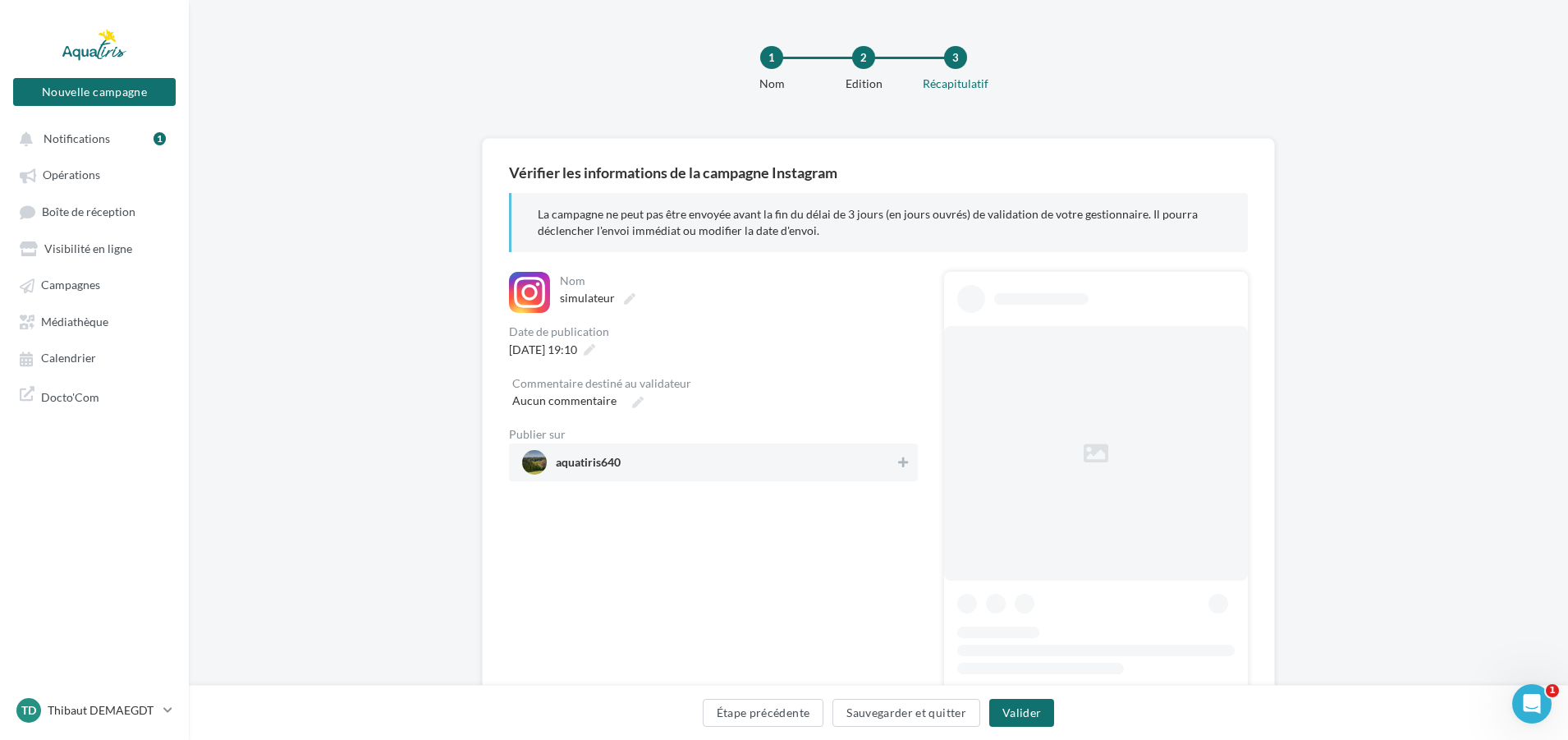
click at [683, 455] on span "aquatiris640" at bounding box center [708, 462] width 372 height 25
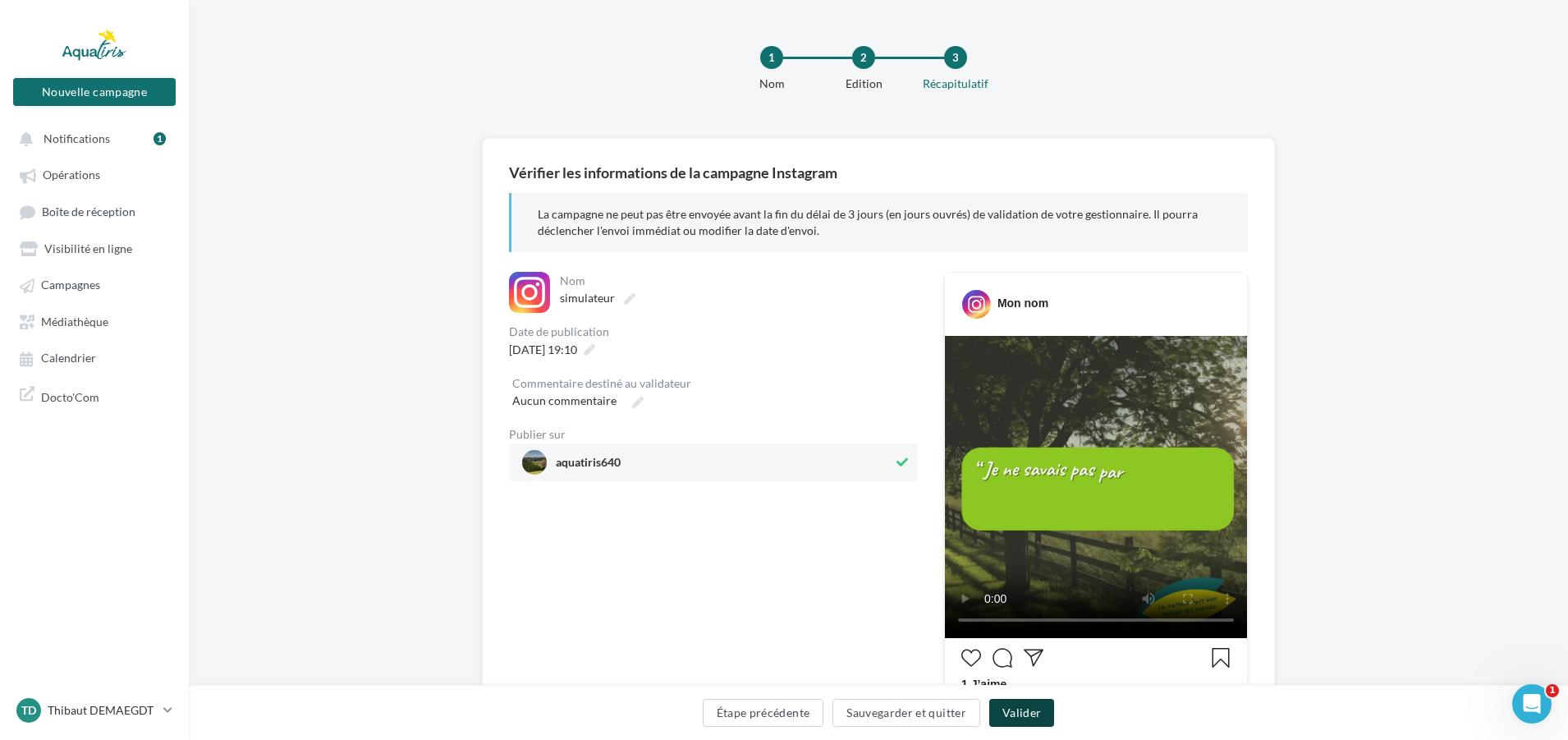
click at [1022, 712] on button "Valider" at bounding box center [1022, 712] width 65 height 28
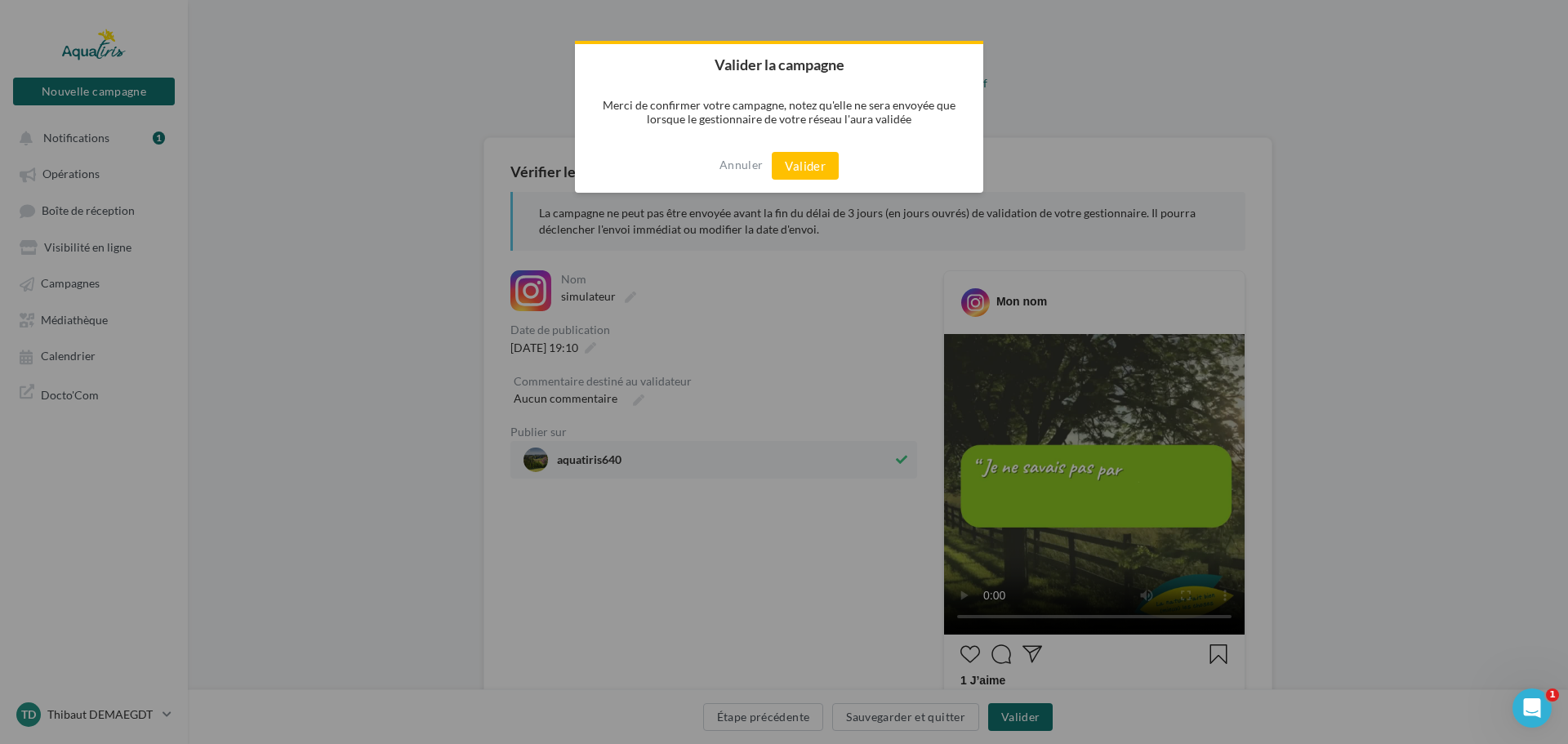
drag, startPoint x: 797, startPoint y: 165, endPoint x: 993, endPoint y: 231, distance: 206.8
click at [797, 165] on button "Valider" at bounding box center [805, 165] width 67 height 28
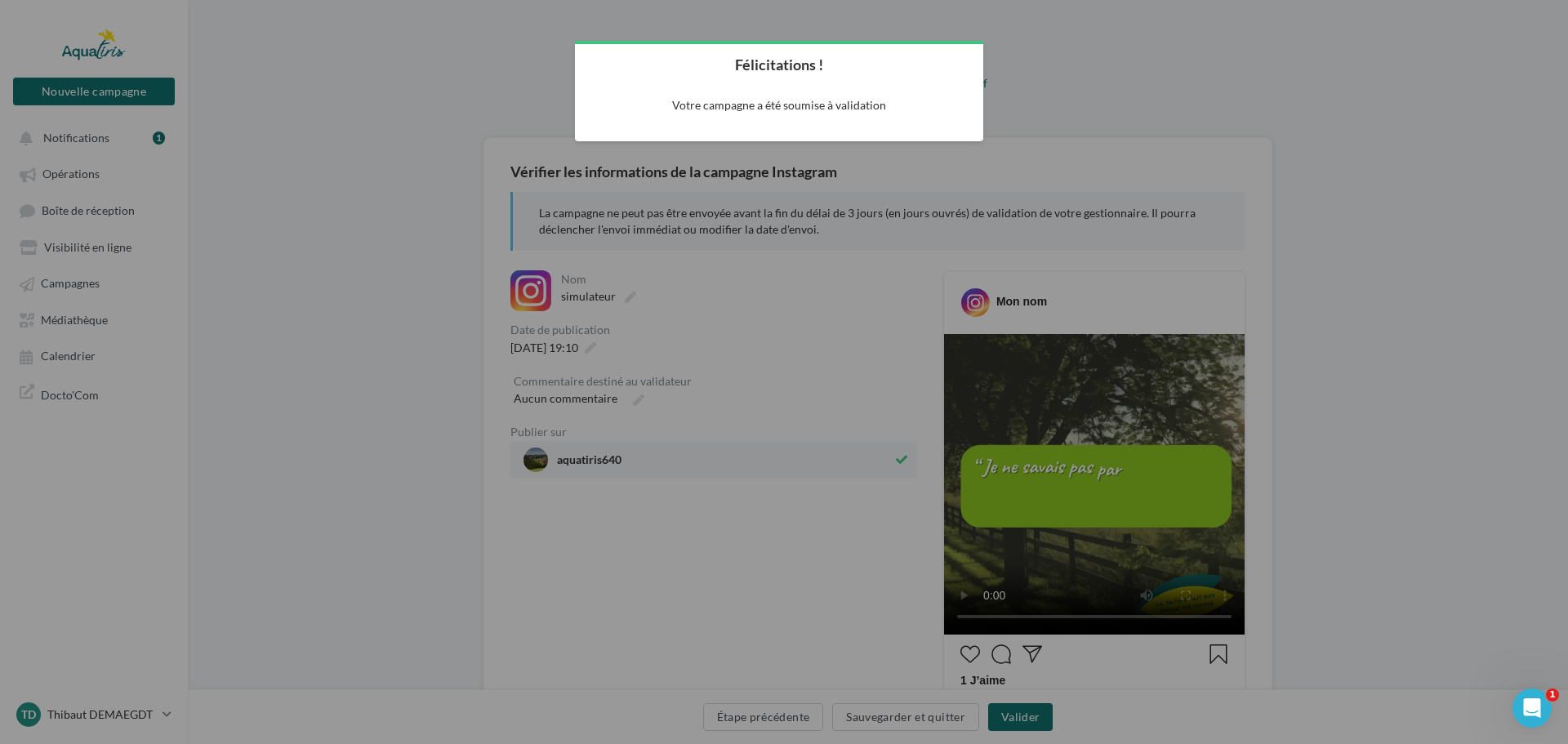
click at [1028, 32] on div at bounding box center [784, 372] width 1568 height 744
